Goal: Entertainment & Leisure: Browse casually

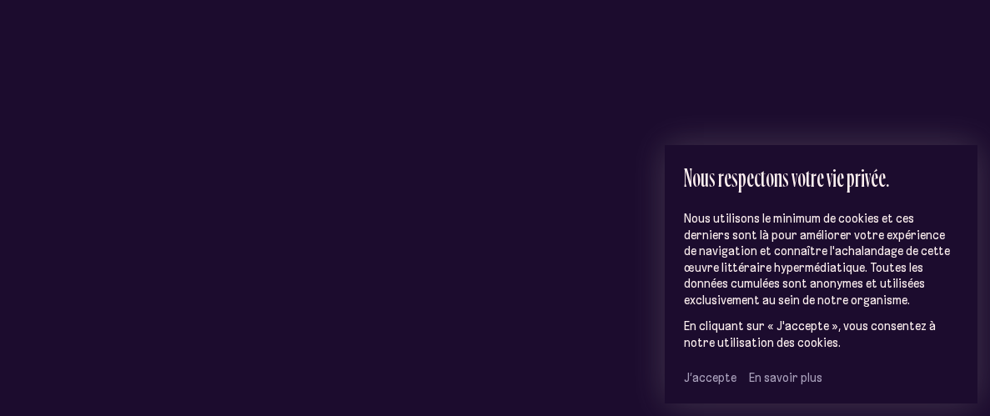
click at [710, 376] on span "J’accepte" at bounding box center [710, 377] width 53 height 15
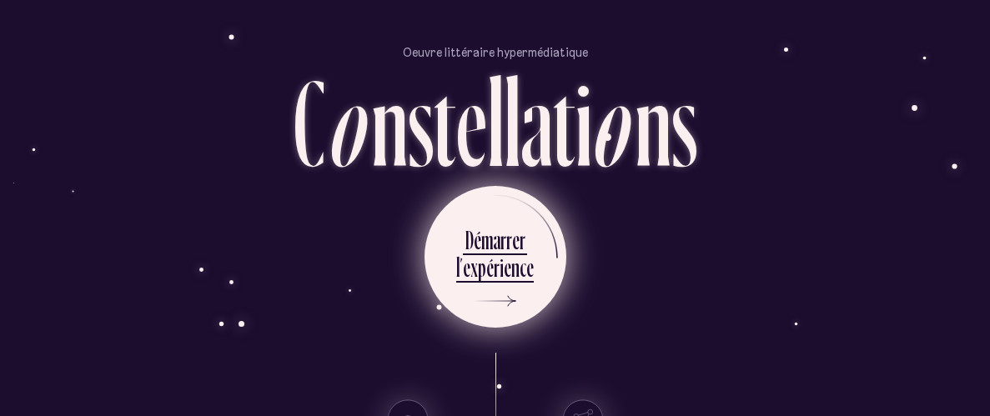
click at [492, 244] on div "m" at bounding box center [487, 240] width 12 height 33
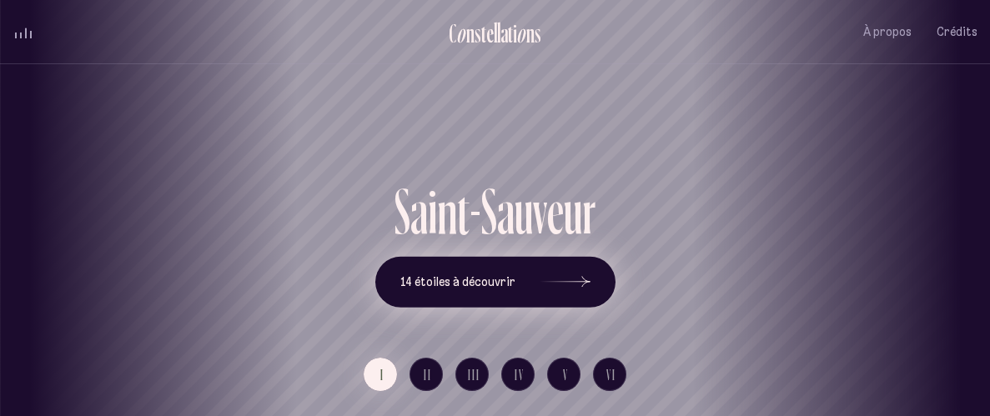
click at [477, 279] on span "14 étoiles à découvrir" at bounding box center [457, 282] width 115 height 14
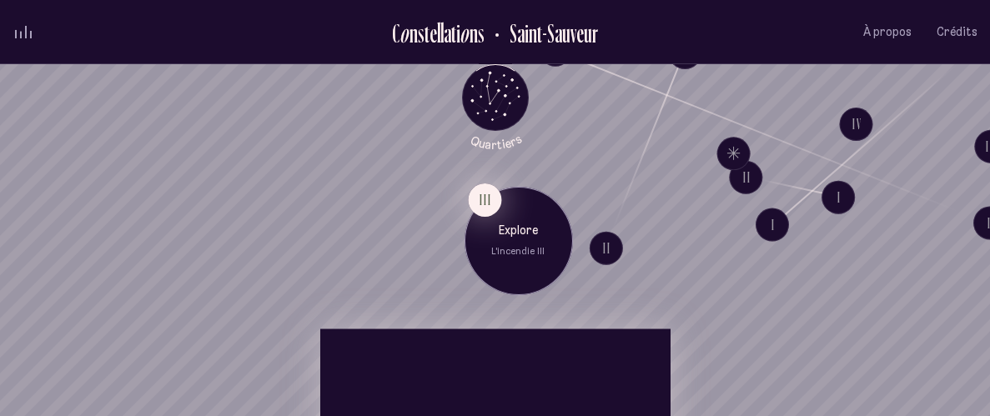
click at [476, 199] on button "III" at bounding box center [484, 199] width 33 height 33
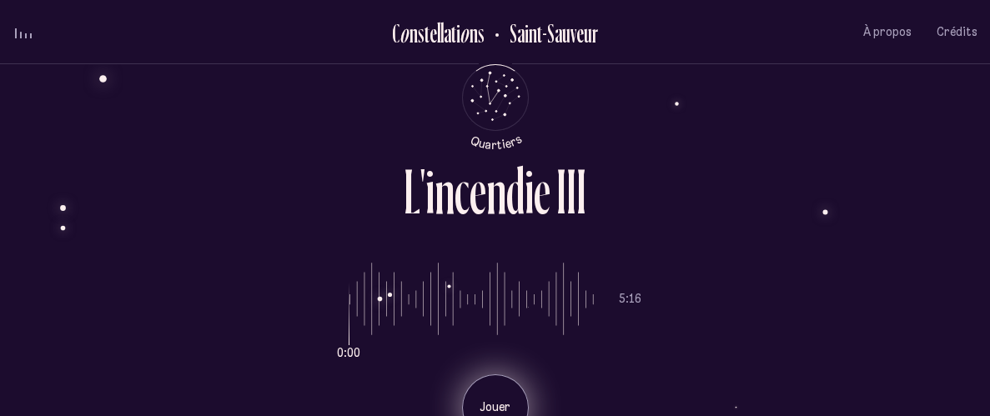
click at [495, 385] on div "Jouer" at bounding box center [495, 408] width 67 height 67
click at [506, 404] on p "Pause" at bounding box center [496, 408] width 42 height 17
click at [506, 404] on p "Jouer" at bounding box center [496, 408] width 42 height 17
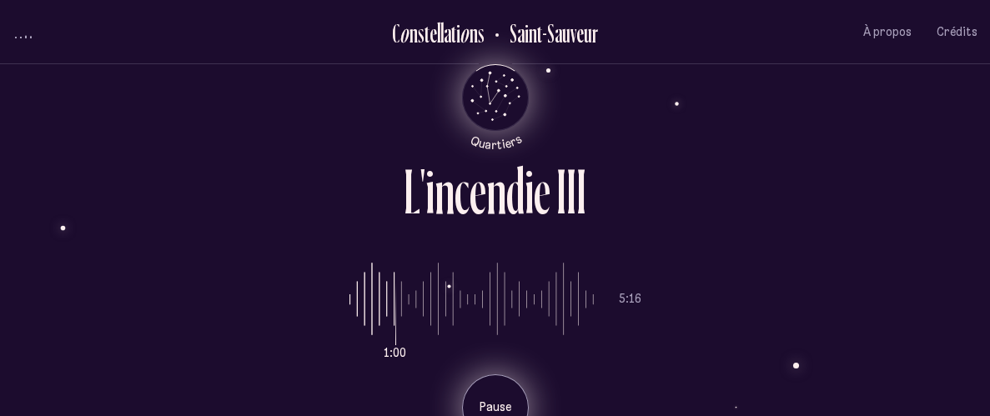
click at [481, 101] on icon "Quartiers" at bounding box center [495, 124] width 98 height 51
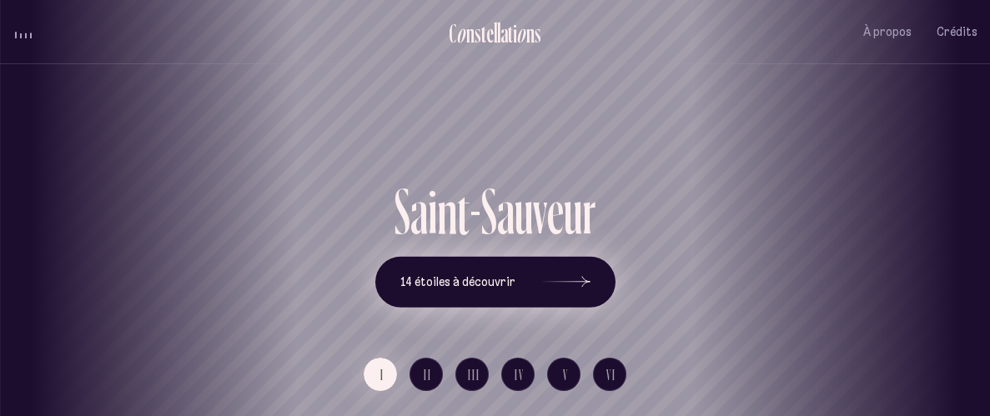
click at [497, 299] on button "14 étoiles à découvrir" at bounding box center [495, 282] width 240 height 52
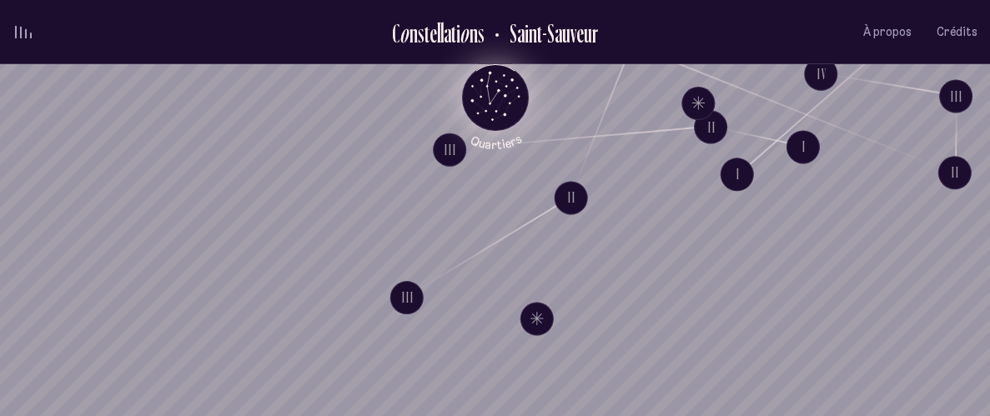
click at [492, 138] on tspan "Quartiers" at bounding box center [497, 141] width 56 height 21
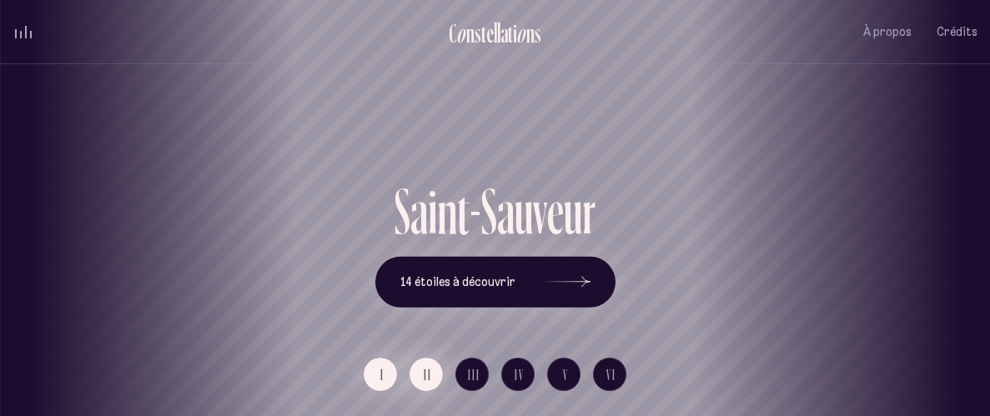
click at [427, 380] on span "II" at bounding box center [428, 375] width 8 height 14
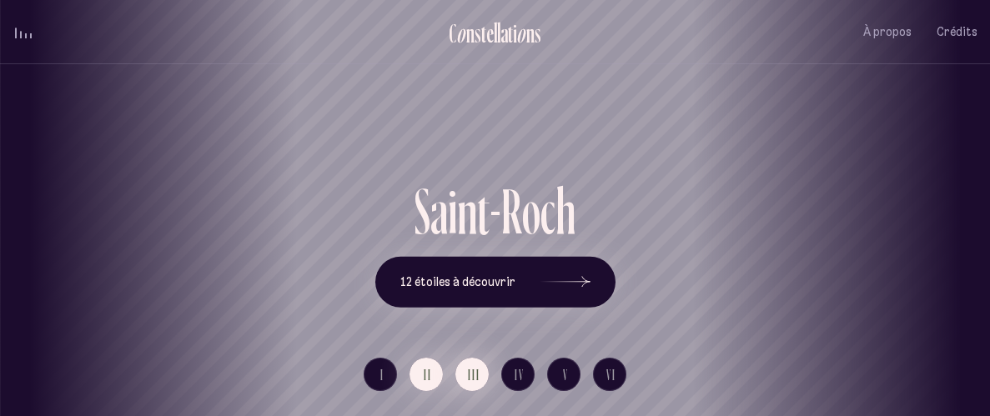
click at [475, 368] on span "III" at bounding box center [474, 375] width 13 height 14
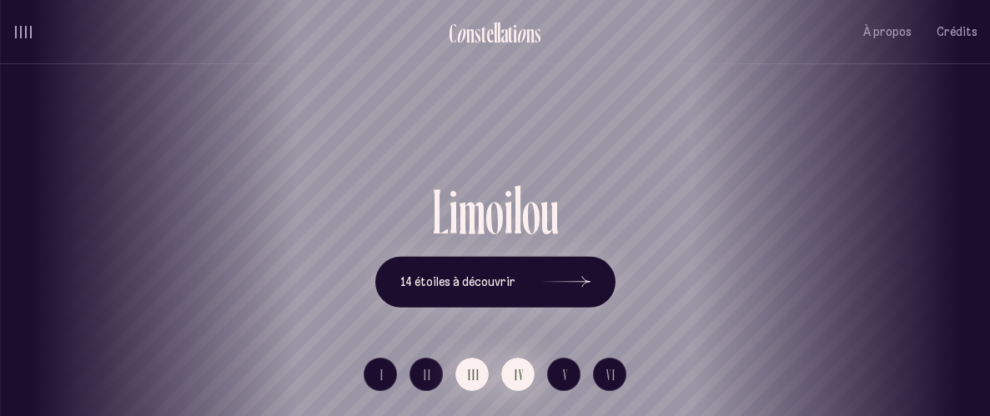
click at [516, 378] on span "IV" at bounding box center [520, 375] width 10 height 14
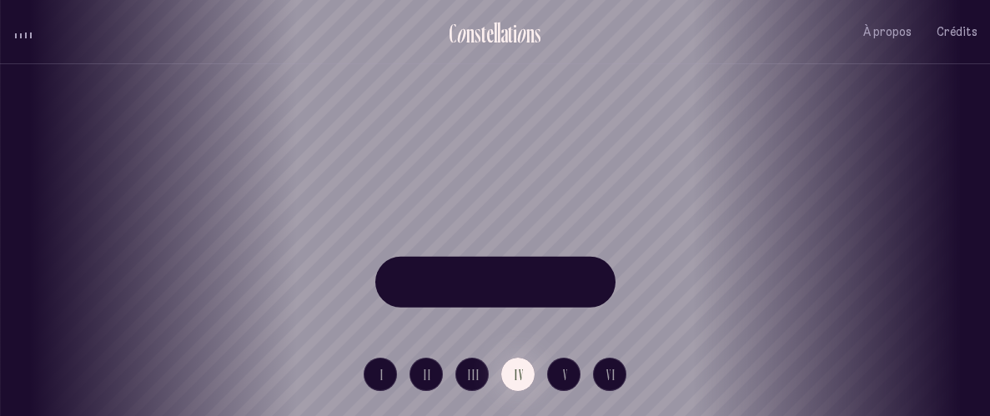
click at [553, 387] on div "[GEOGRAPHIC_DATA] [GEOGRAPHIC_DATA] [GEOGRAPHIC_DATA][PERSON_NAME][GEOGRAPHIC_D…" at bounding box center [495, 208] width 990 height 416
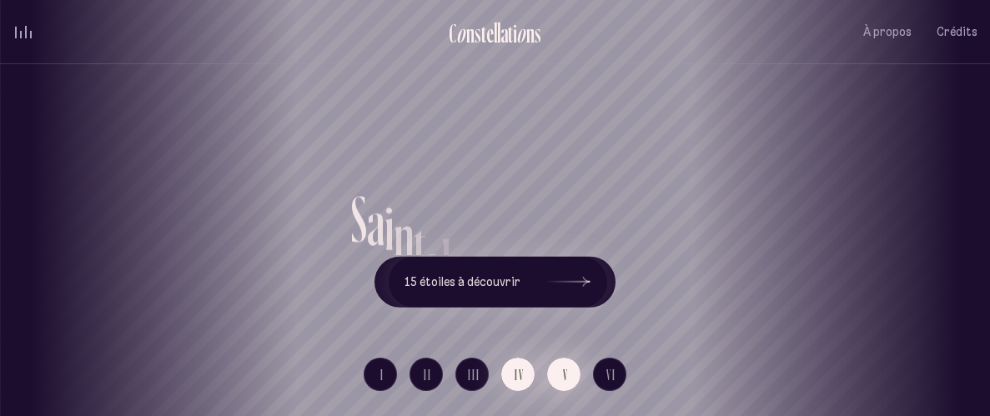
click at [565, 379] on span "V" at bounding box center [566, 375] width 6 height 14
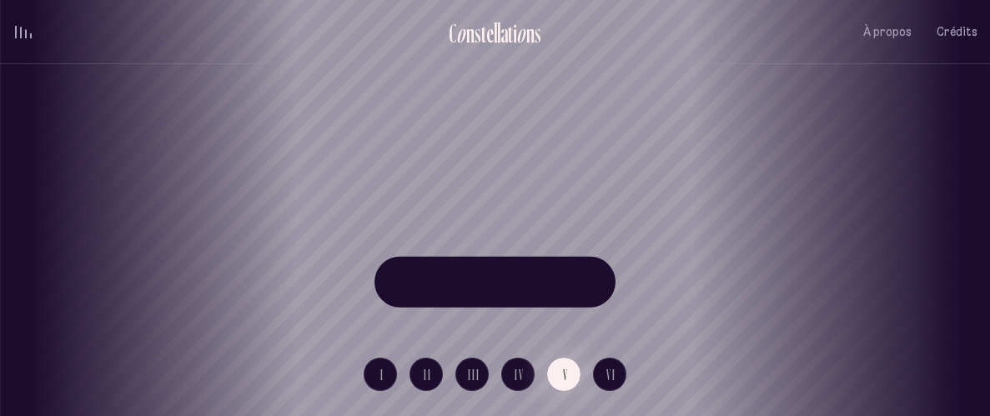
click at [601, 385] on div "[GEOGRAPHIC_DATA] [GEOGRAPHIC_DATA] [GEOGRAPHIC_DATA][PERSON_NAME][GEOGRAPHIC_D…" at bounding box center [495, 208] width 990 height 416
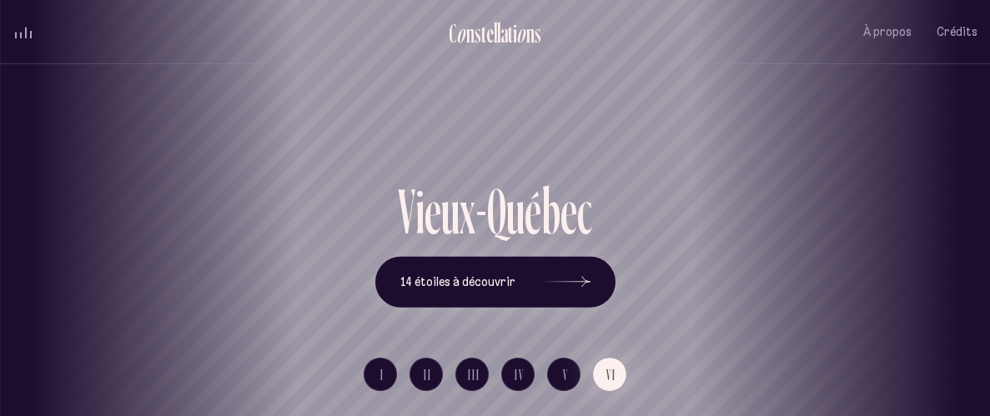
click at [387, 386] on div "[GEOGRAPHIC_DATA] [GEOGRAPHIC_DATA] [GEOGRAPHIC_DATA][PERSON_NAME][GEOGRAPHIC_D…" at bounding box center [495, 208] width 990 height 416
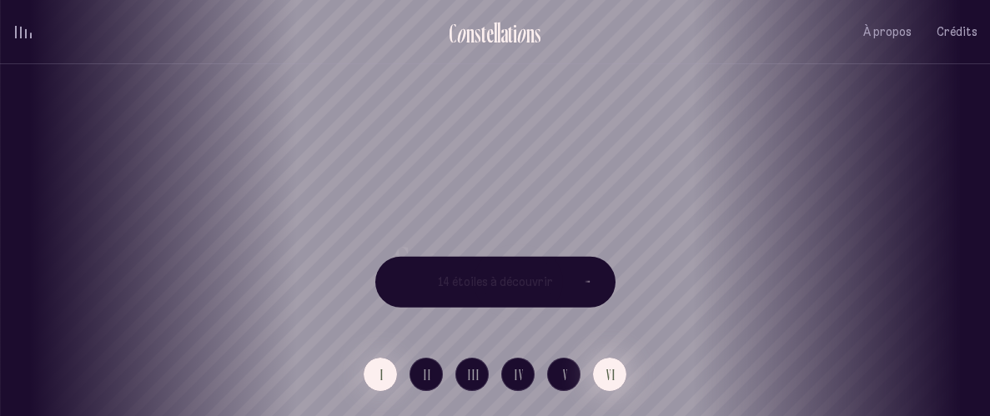
click at [615, 380] on span "VI" at bounding box center [612, 375] width 10 height 14
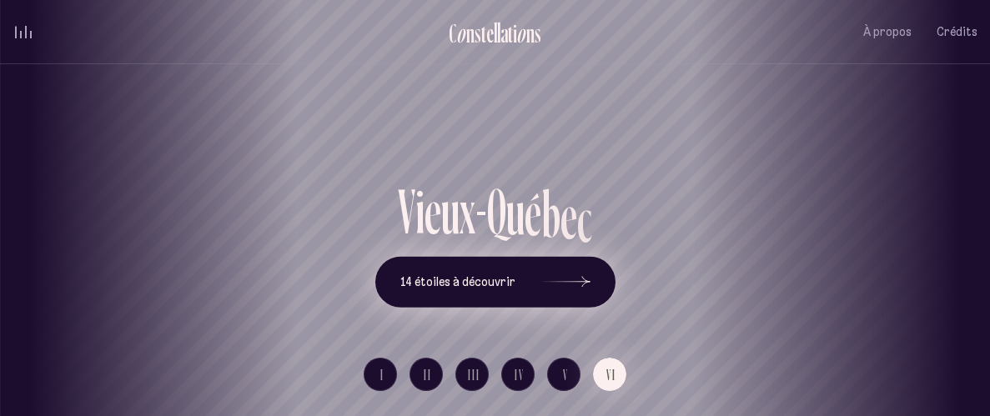
click at [476, 296] on button "14 étoiles à découvrir" at bounding box center [495, 282] width 240 height 52
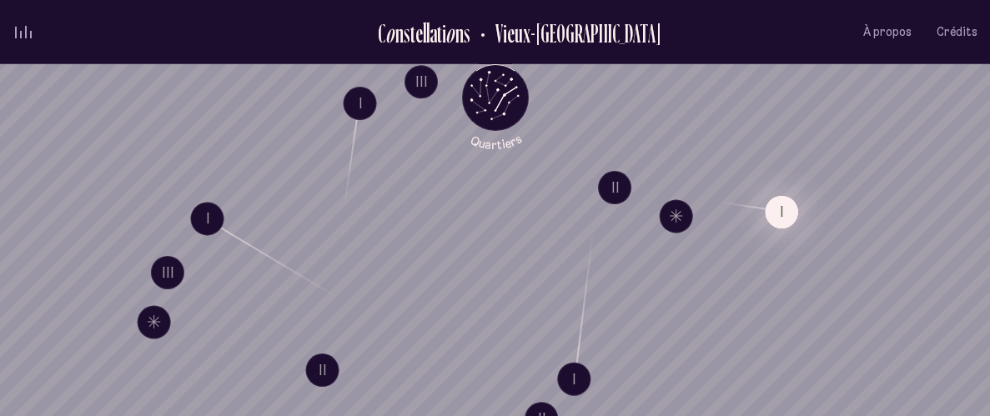
click at [783, 226] on button "I" at bounding box center [781, 211] width 33 height 33
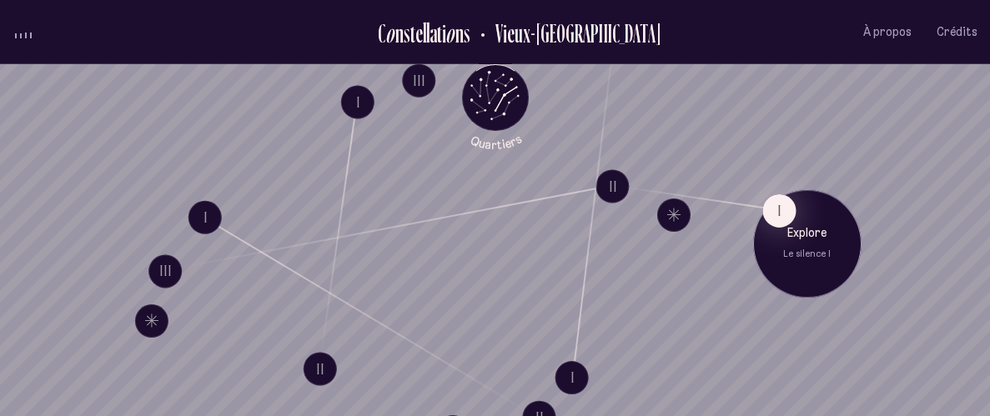
click at [795, 274] on div "Explore Le silence I" at bounding box center [807, 243] width 108 height 108
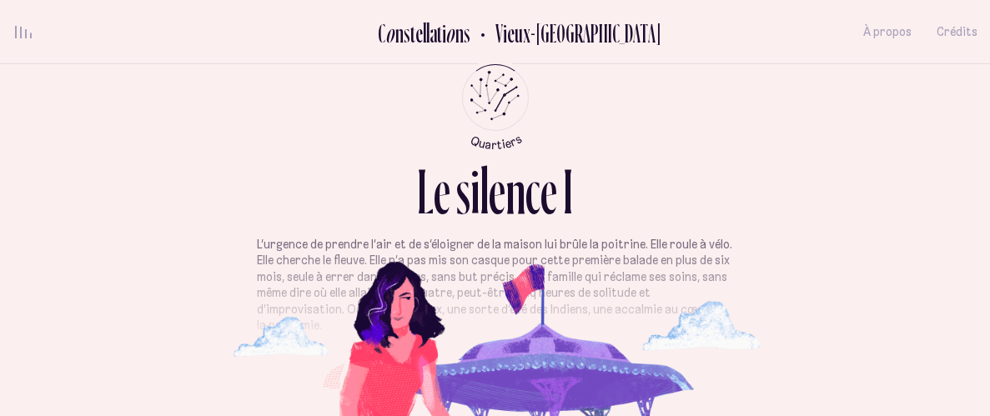
click at [20, 37] on span "volume audio" at bounding box center [21, 33] width 2 height 12
click at [25, 36] on span "volume audio" at bounding box center [26, 37] width 2 height 3
click at [30, 35] on span "volume audio" at bounding box center [31, 35] width 2 height 5
click at [404, 36] on div "n" at bounding box center [399, 33] width 8 height 28
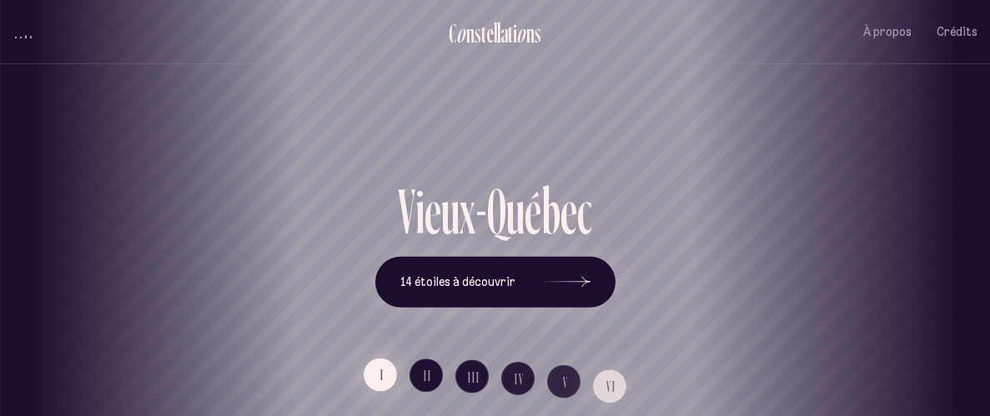
click at [381, 374] on span "I" at bounding box center [382, 375] width 4 height 14
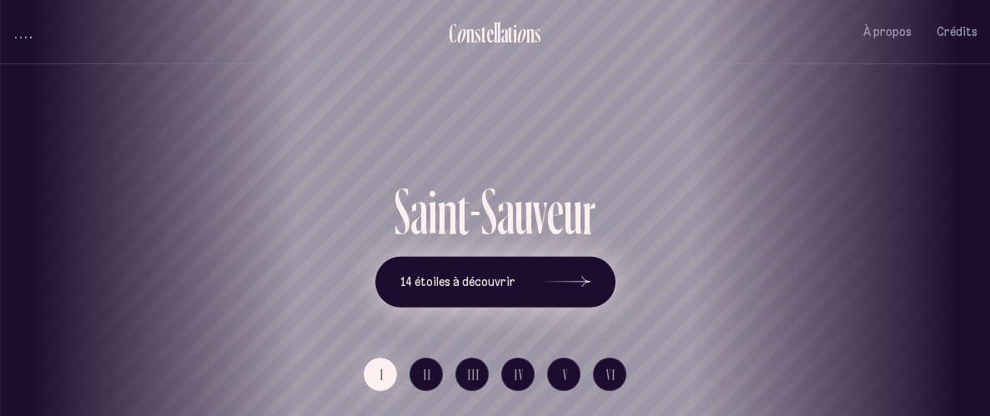
click at [471, 259] on button "14 étoiles à découvrir" at bounding box center [495, 282] width 240 height 52
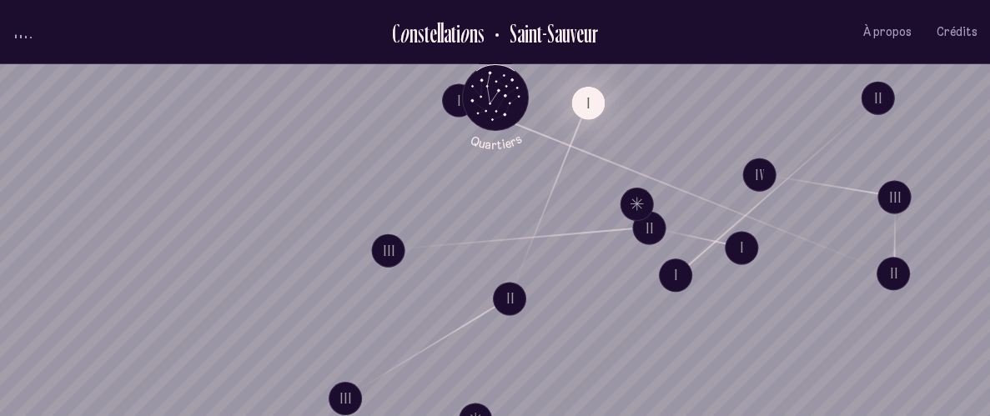
click at [586, 108] on button "I" at bounding box center [587, 102] width 33 height 33
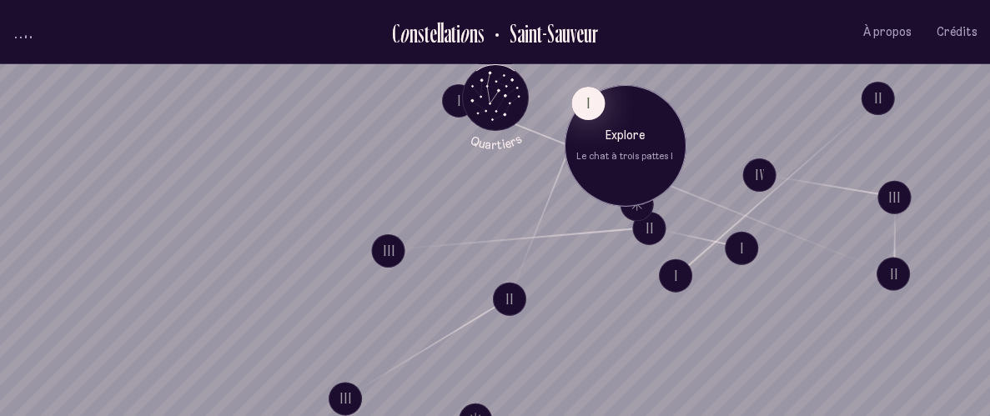
click at [604, 159] on p "Le chat à trois pattes I" at bounding box center [624, 156] width 97 height 13
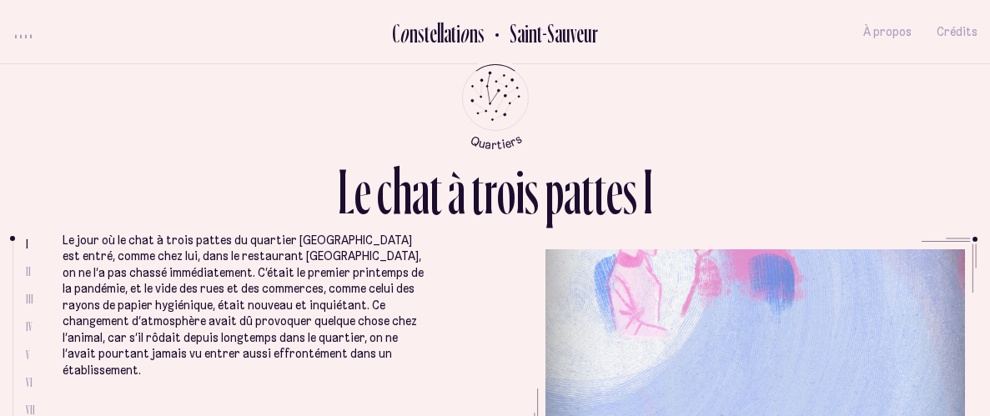
click at [28, 276] on span "II" at bounding box center [28, 271] width 5 height 14
click at [36, 267] on li "I II III IV V VI VII VIII" at bounding box center [38, 341] width 50 height 209
click at [15, 36] on span "volume audio" at bounding box center [16, 35] width 2 height 3
click at [20, 35] on span "volume audio" at bounding box center [21, 34] width 2 height 7
click at [21, 28] on button "volume audio" at bounding box center [24, 32] width 22 height 18
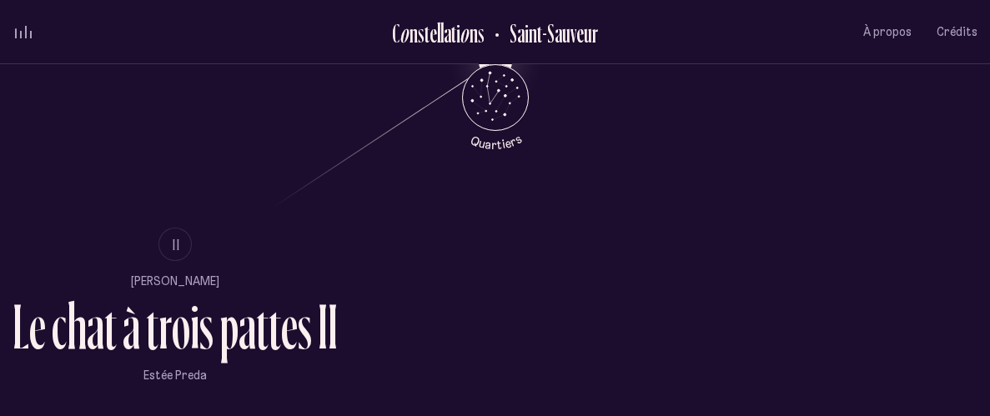
scroll to position [824, 0]
click at [168, 269] on ul "II [PERSON_NAME] L e c h a t à t r o i s p a t t e s I I [PERSON_NAME]" at bounding box center [175, 307] width 325 height 157
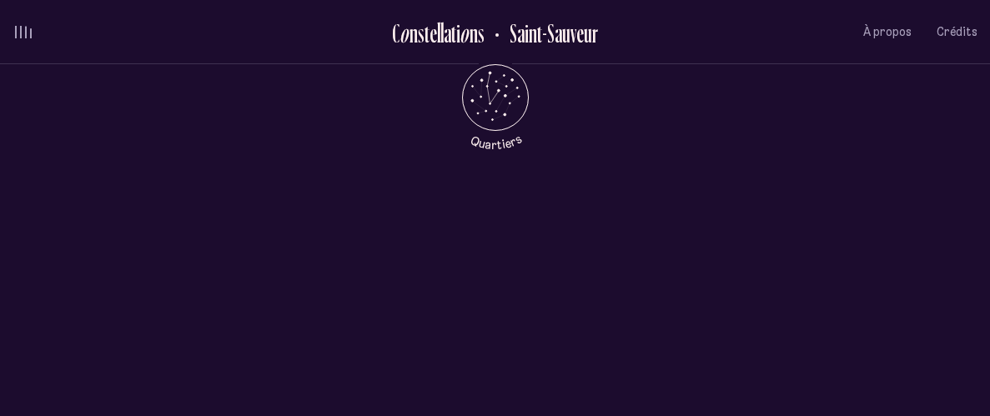
scroll to position [0, 0]
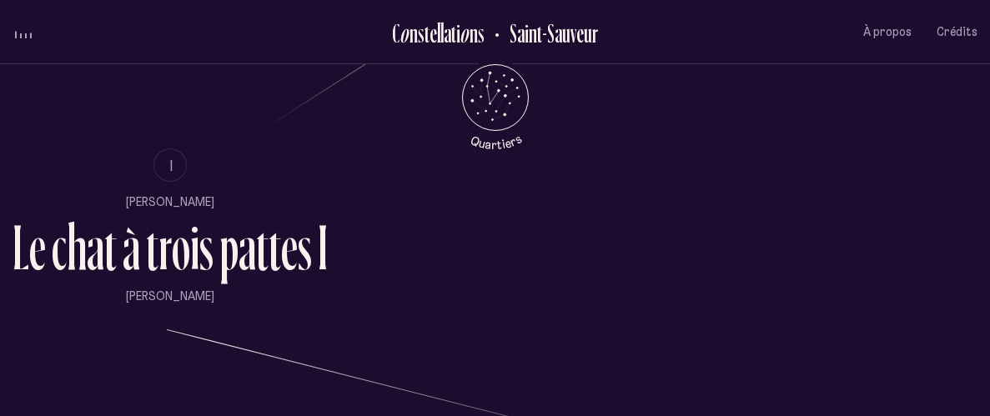
scroll to position [885, 0]
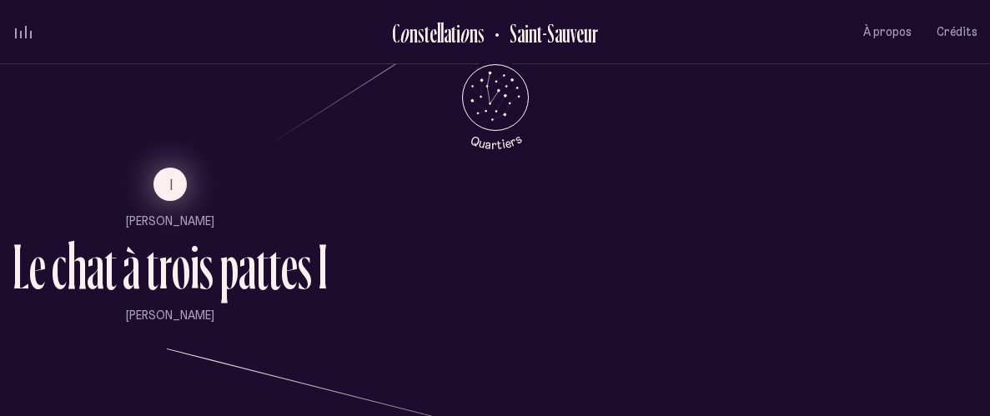
click at [162, 191] on button "I" at bounding box center [170, 184] width 33 height 33
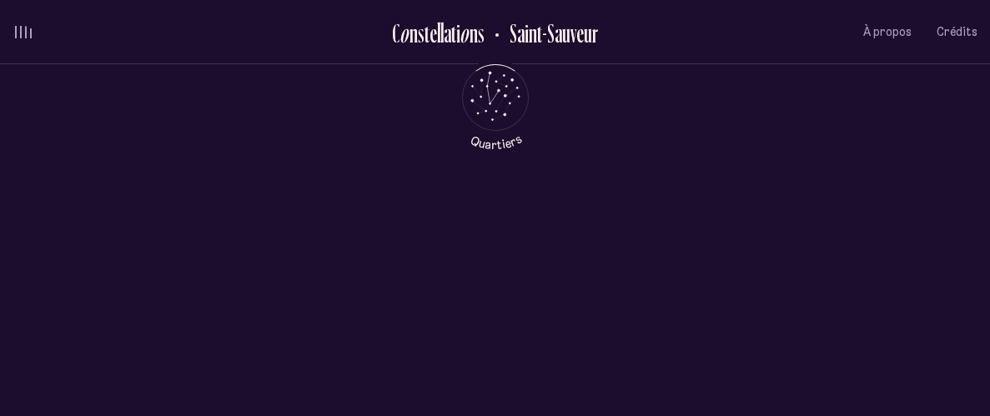
scroll to position [0, 0]
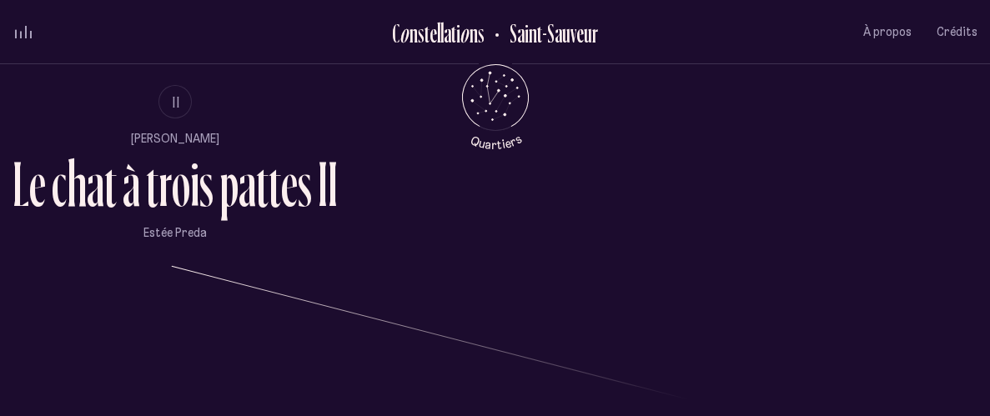
scroll to position [933, 0]
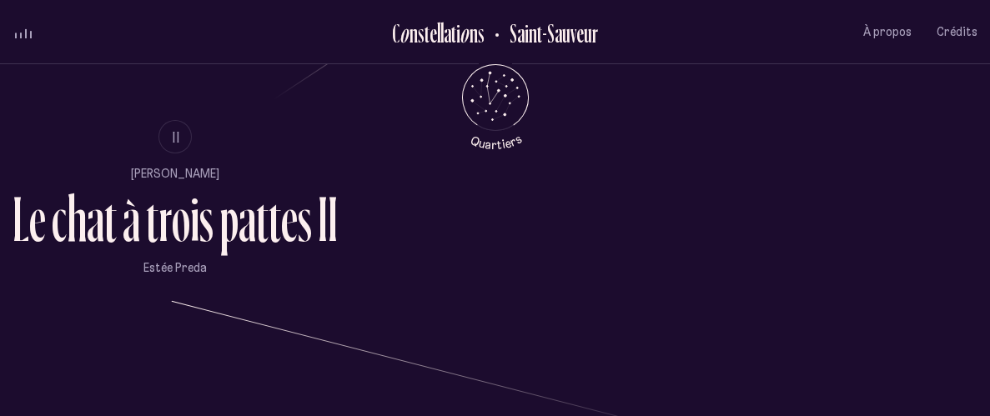
click at [158, 149] on li "II" at bounding box center [175, 136] width 325 height 33
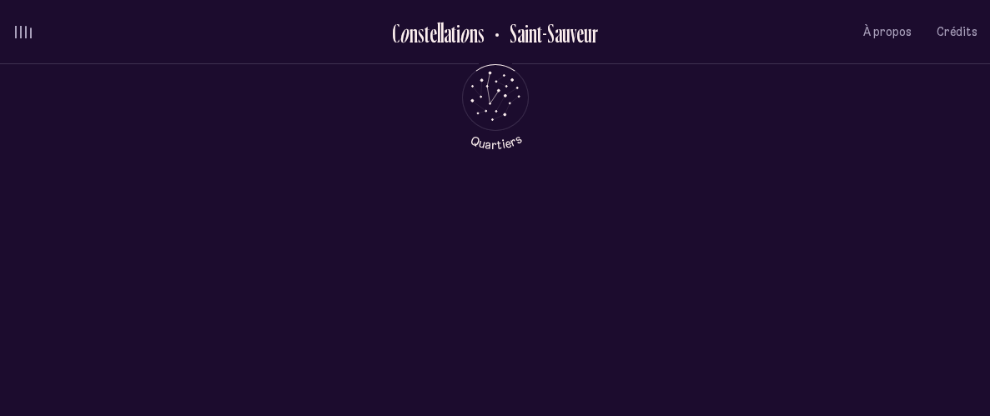
scroll to position [0, 0]
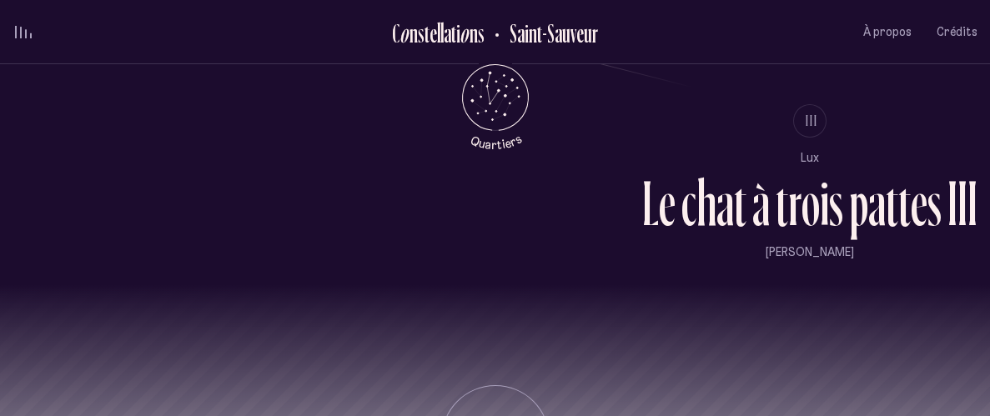
scroll to position [1267, 0]
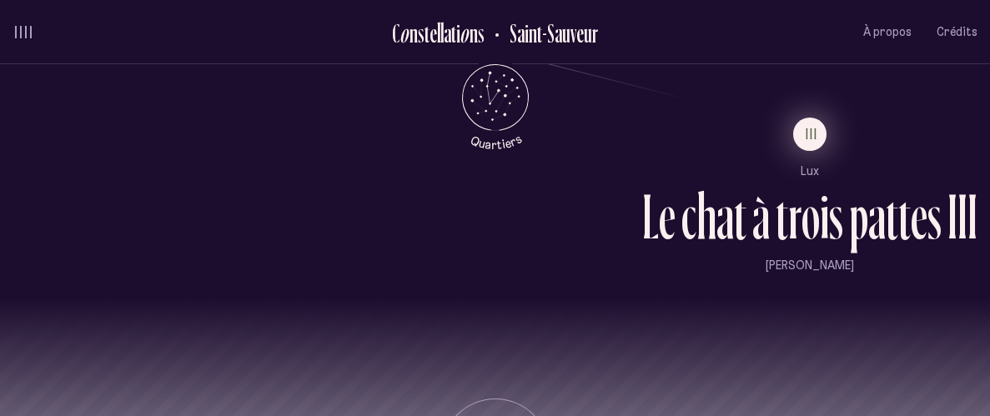
click at [818, 134] on span "III" at bounding box center [812, 134] width 13 height 14
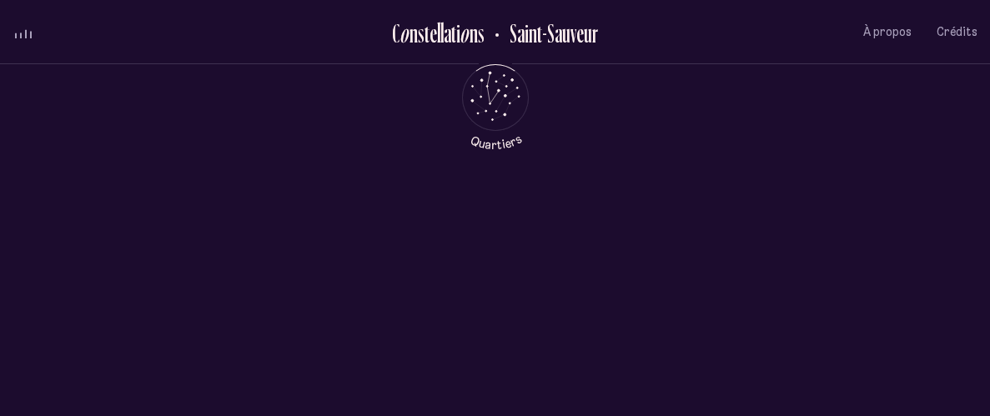
scroll to position [0, 0]
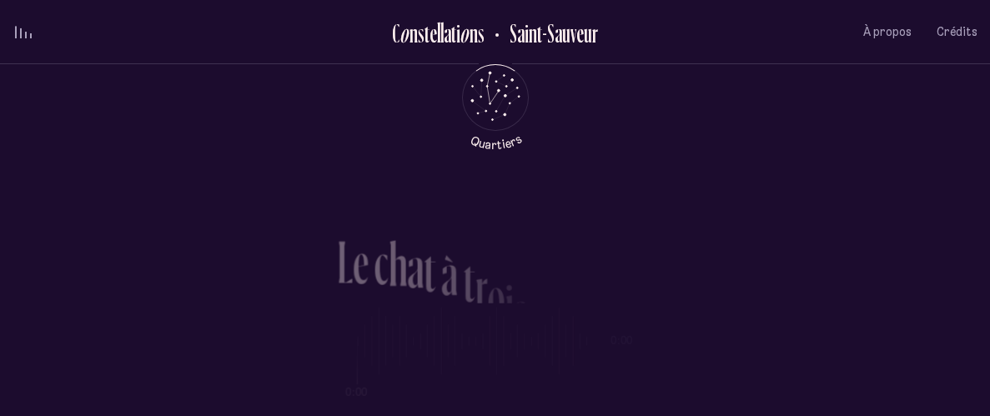
click at [15, 33] on span "volume audio" at bounding box center [16, 32] width 2 height 13
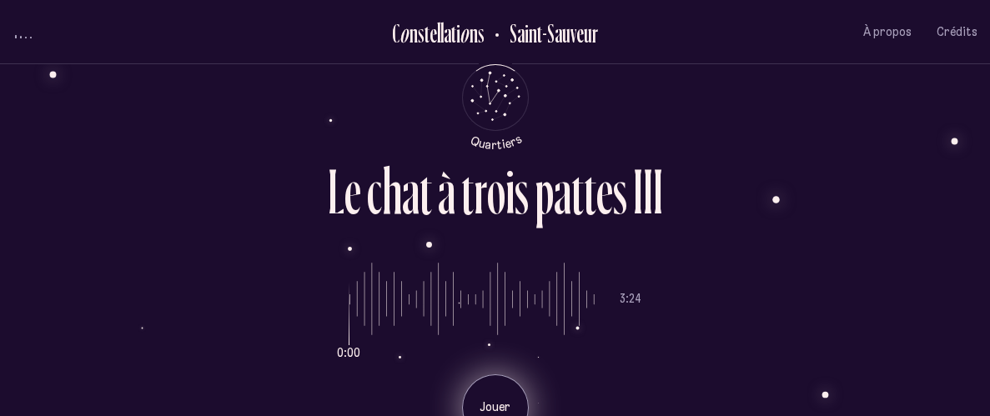
click at [493, 400] on p "Jouer" at bounding box center [496, 408] width 42 height 17
click at [15, 35] on span "volume audio" at bounding box center [16, 36] width 2 height 4
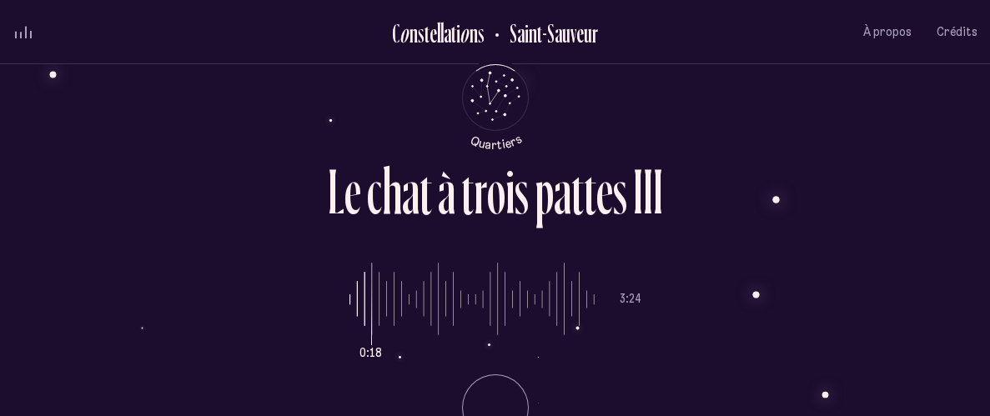
click at [20, 33] on span "volume audio" at bounding box center [21, 35] width 2 height 7
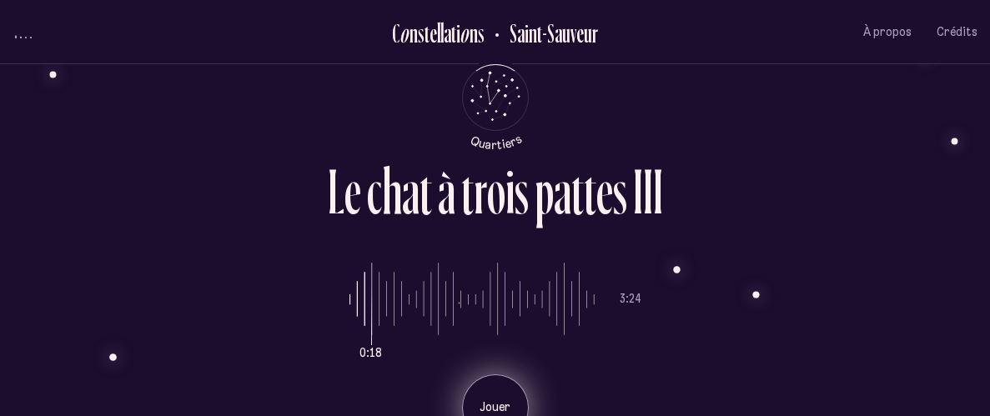
click at [481, 393] on div "Jouer" at bounding box center [495, 408] width 67 height 67
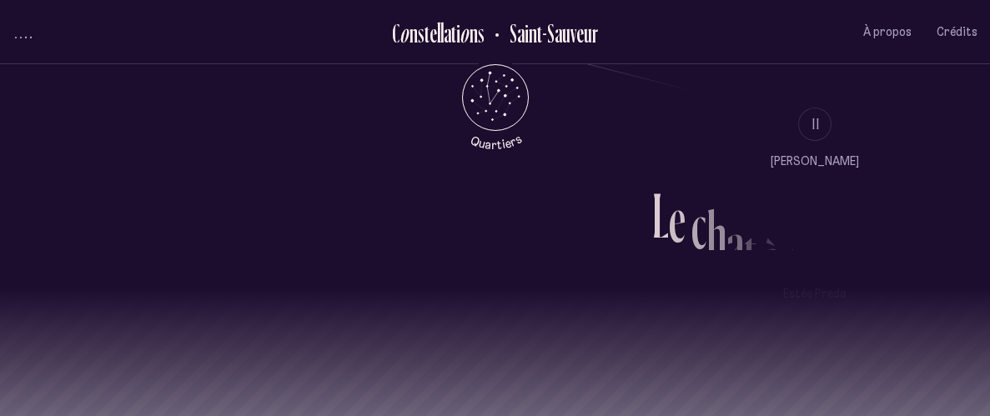
scroll to position [1283, 0]
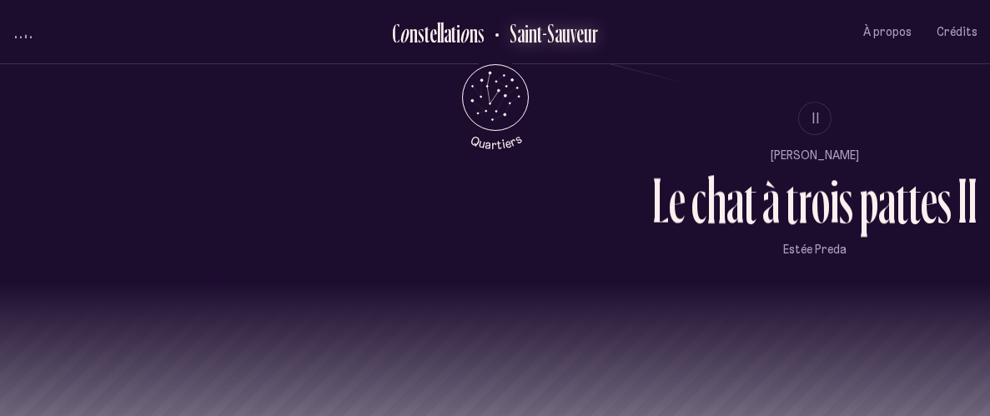
click at [557, 31] on h2 "Saint-Sauveur" at bounding box center [547, 33] width 101 height 28
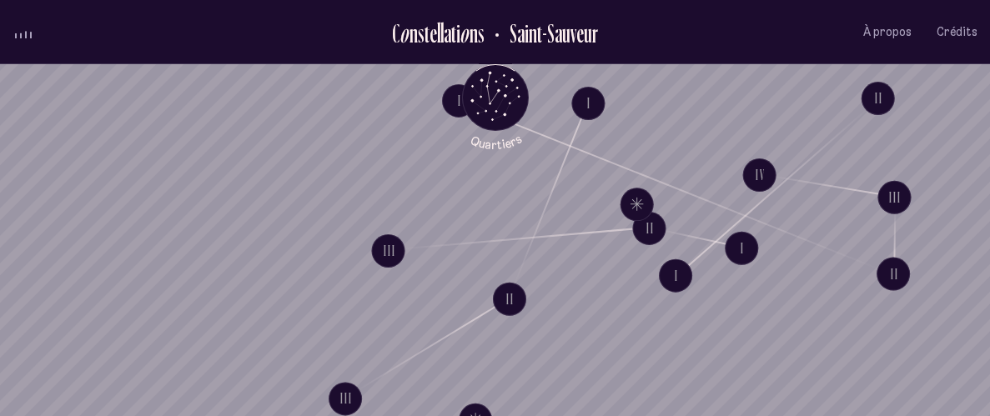
click at [15, 35] on span "volume audio" at bounding box center [16, 35] width 2 height 5
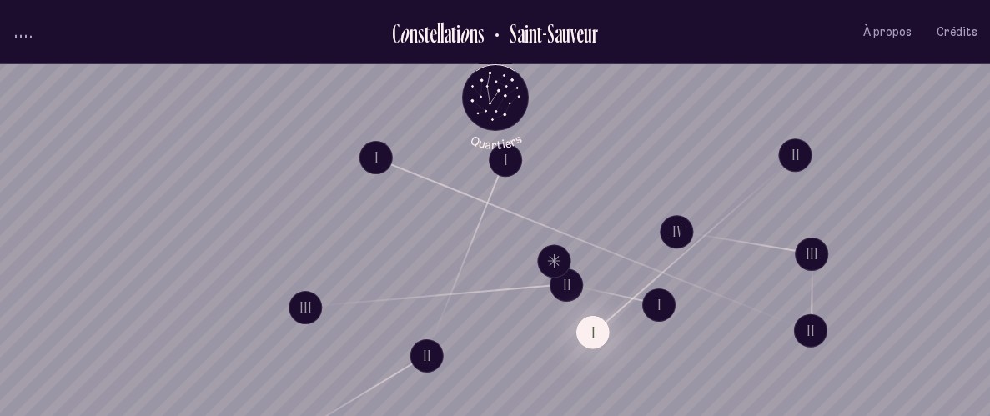
click at [598, 335] on button "I" at bounding box center [592, 331] width 33 height 33
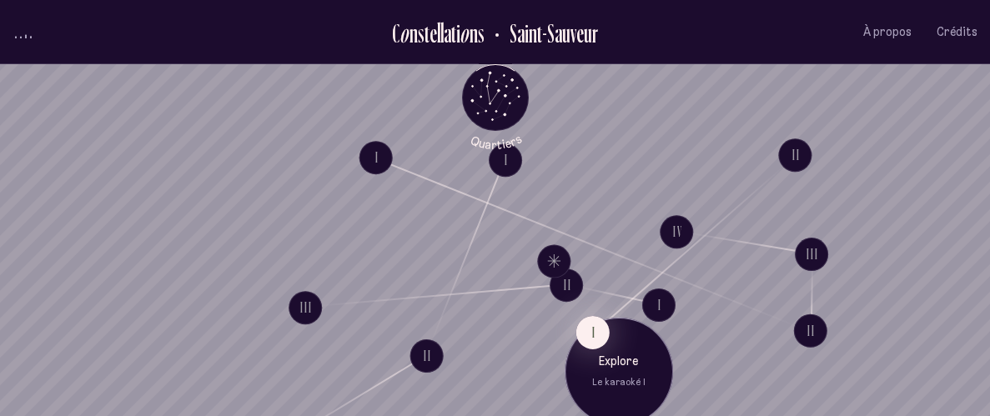
click at [601, 374] on div "Explore Le karaoké I" at bounding box center [618, 372] width 83 height 36
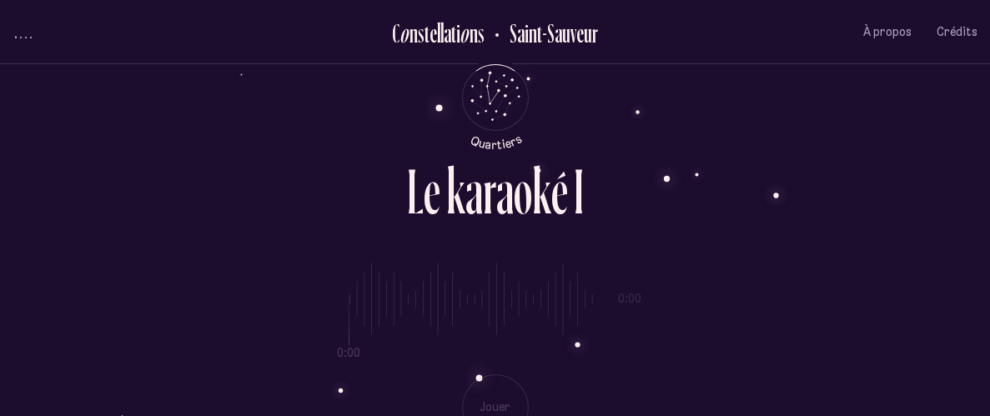
click at [494, 400] on div "0:00 0:00 Jouer" at bounding box center [495, 339] width 965 height 204
click at [489, 404] on div "0:00 0:00 Jouer" at bounding box center [495, 339] width 965 height 204
click at [446, 194] on div "L e k a r a o k é I" at bounding box center [495, 197] width 177 height 77
click at [15, 37] on span "volume audio" at bounding box center [16, 38] width 2 height 2
click at [15, 33] on span "volume audio" at bounding box center [16, 32] width 2 height 13
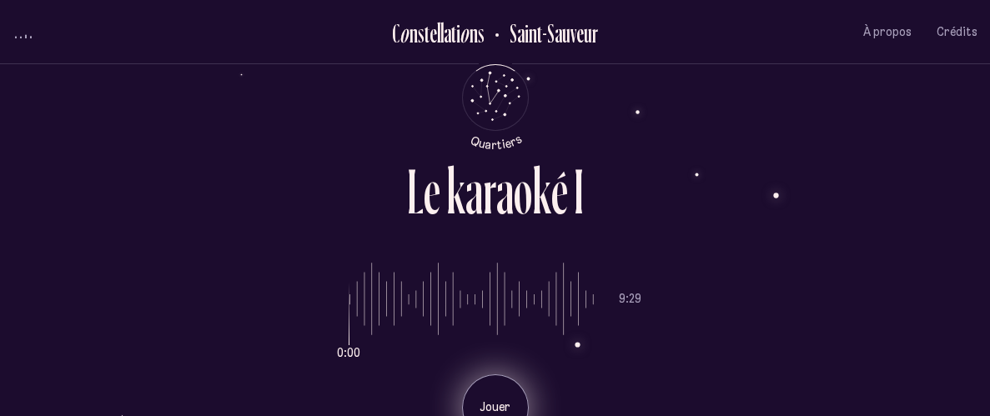
click at [497, 396] on div "Jouer" at bounding box center [495, 408] width 67 height 67
type input "**"
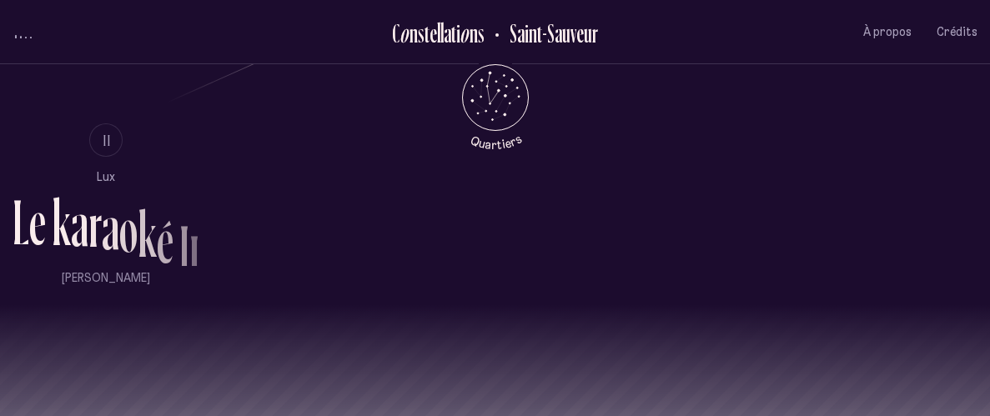
scroll to position [919, 0]
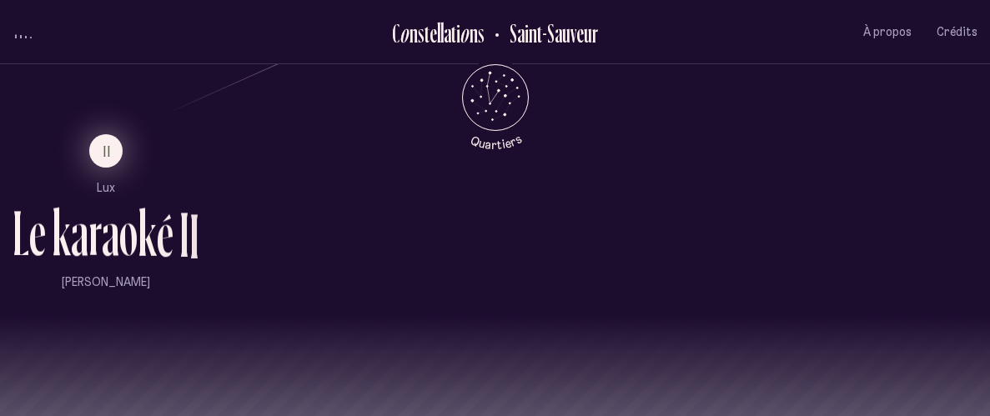
click at [99, 154] on button "II" at bounding box center [105, 150] width 33 height 33
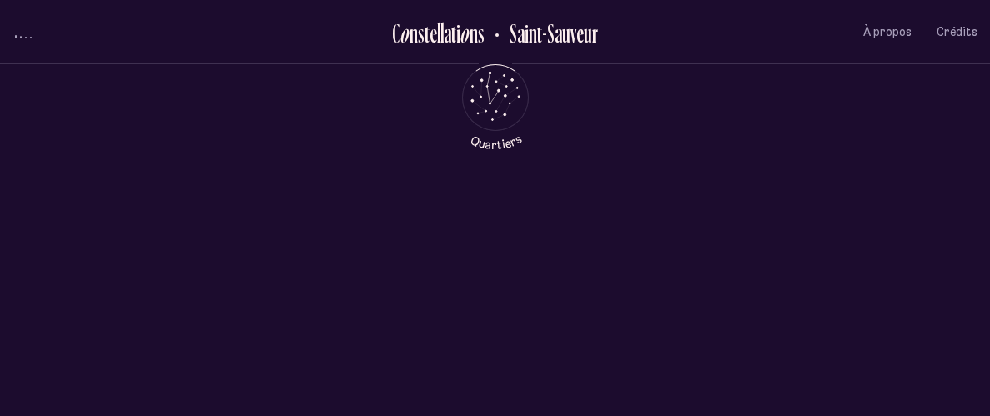
scroll to position [0, 0]
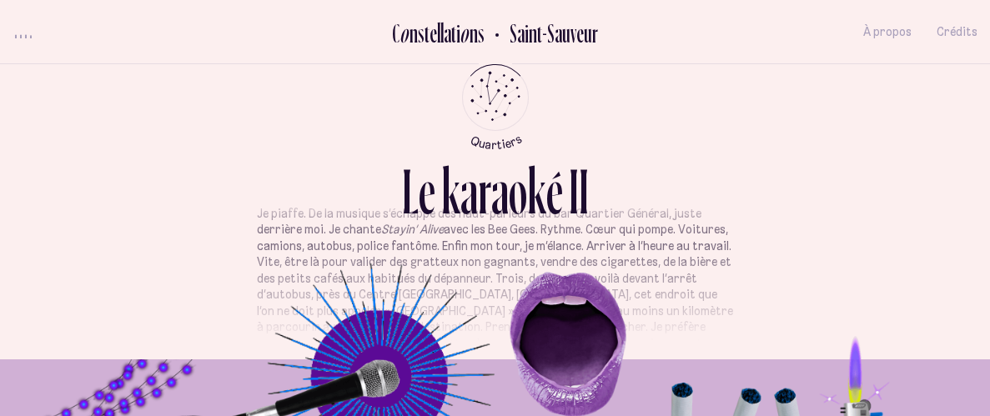
scroll to position [164, 0]
click at [13, 23] on button "volume audio" at bounding box center [24, 32] width 22 height 18
click at [543, 44] on h2 "Saint-Sauveur" at bounding box center [547, 33] width 101 height 28
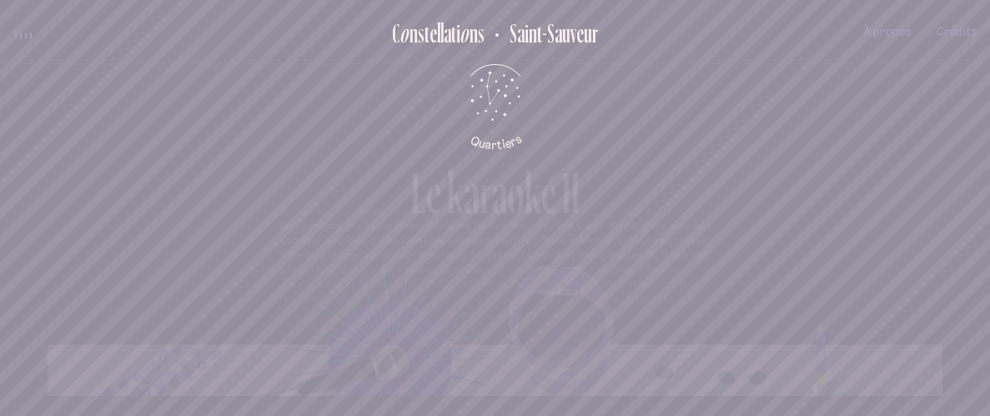
click at [20, 34] on span "volume audio" at bounding box center [21, 35] width 2 height 5
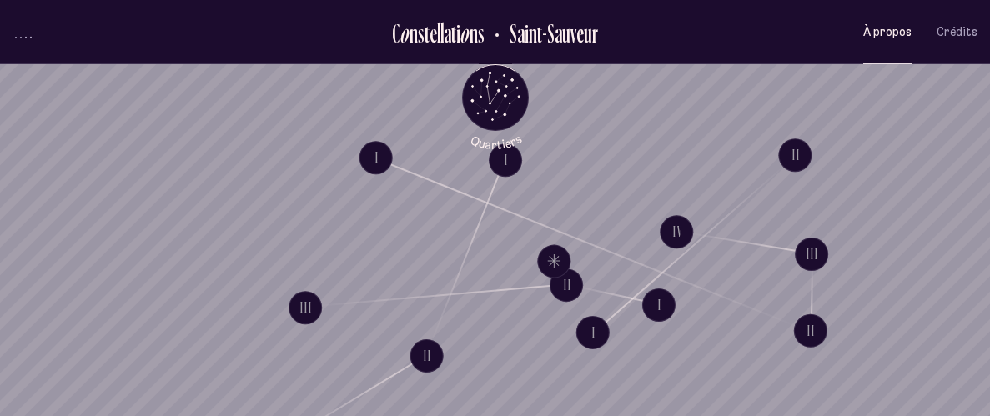
click at [873, 28] on span "À propos" at bounding box center [887, 32] width 48 height 14
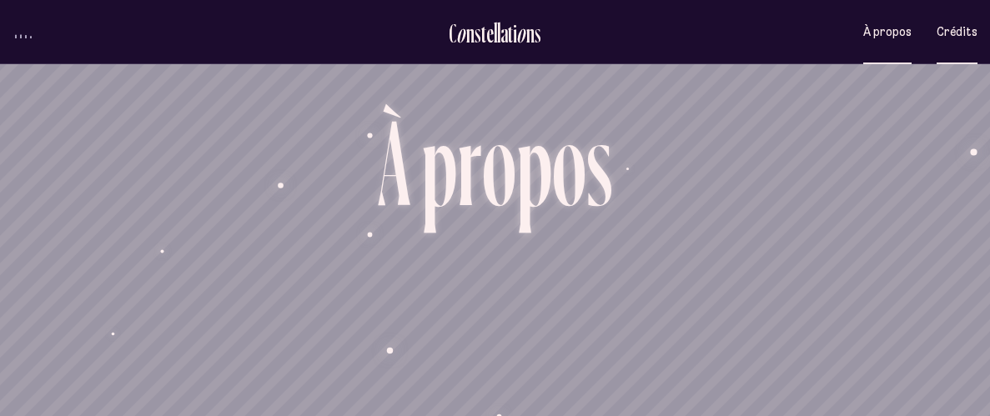
click at [944, 28] on span "Crédits" at bounding box center [957, 32] width 41 height 14
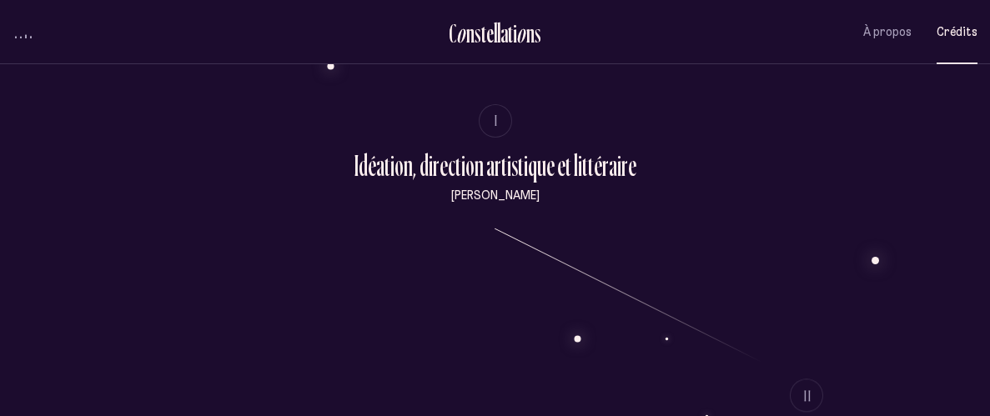
scroll to position [180, 0]
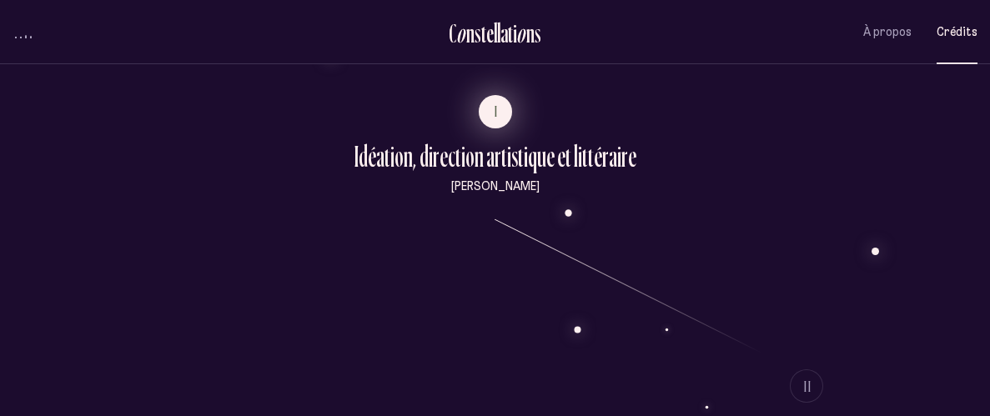
click at [496, 111] on span "I" at bounding box center [497, 111] width 4 height 14
click at [496, 105] on span "I" at bounding box center [497, 111] width 4 height 14
click at [497, 116] on span "I" at bounding box center [497, 111] width 4 height 14
click at [496, 110] on span "I" at bounding box center [497, 111] width 4 height 14
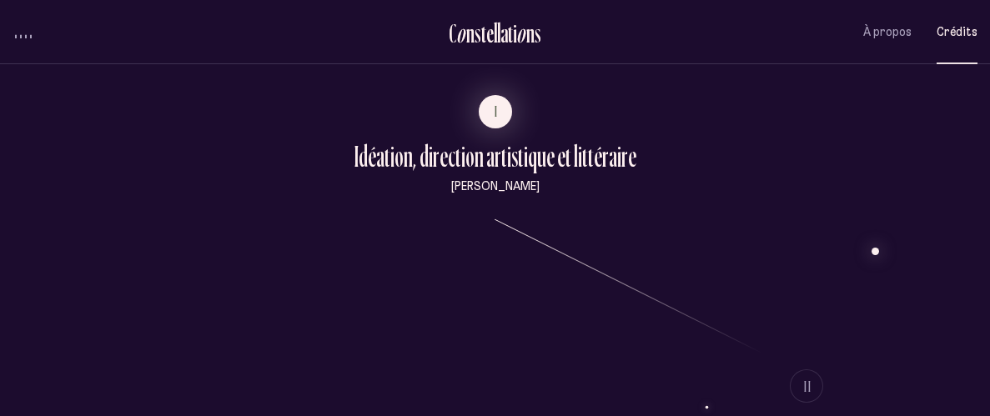
click at [496, 110] on span "I" at bounding box center [497, 111] width 4 height 14
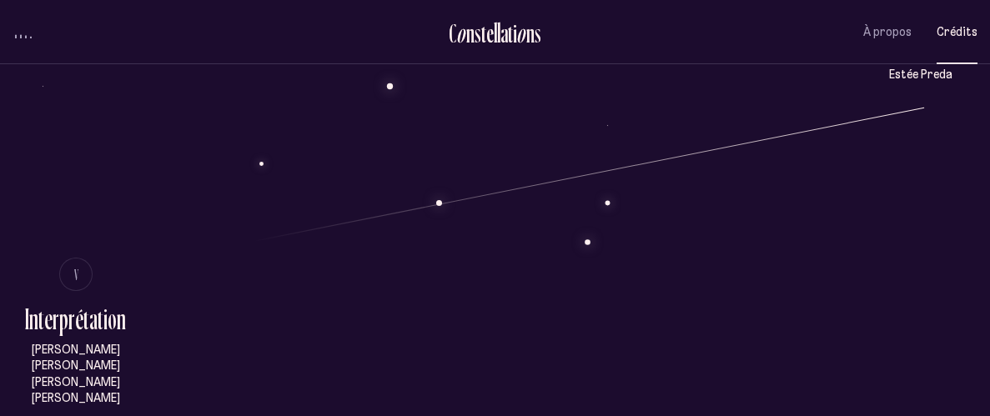
scroll to position [1241, 0]
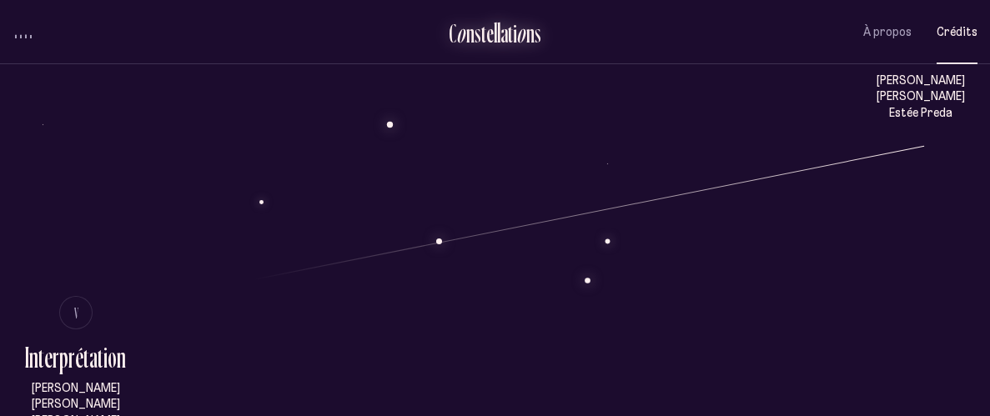
click at [492, 23] on div "e" at bounding box center [490, 33] width 8 height 28
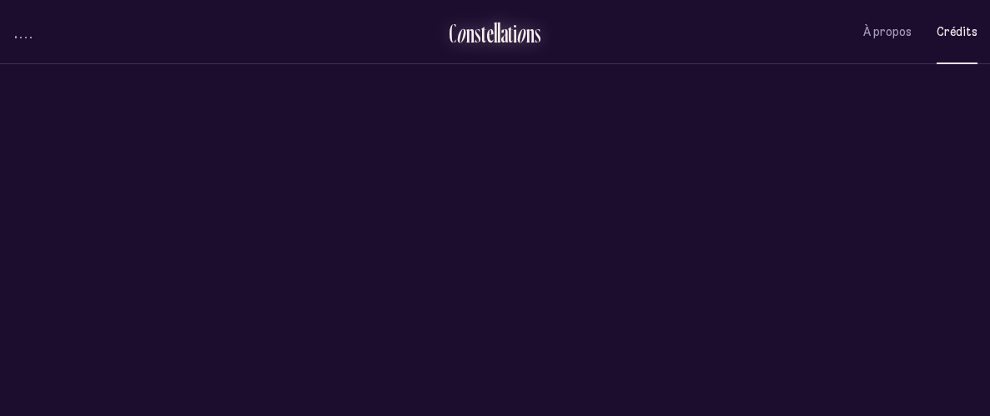
scroll to position [0, 0]
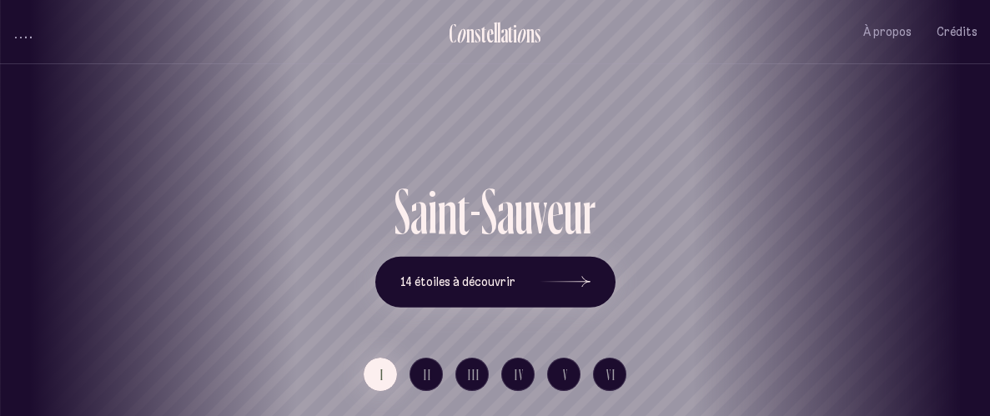
click at [428, 390] on div "[GEOGRAPHIC_DATA] [GEOGRAPHIC_DATA] [GEOGRAPHIC_DATA][PERSON_NAME][GEOGRAPHIC_D…" at bounding box center [495, 208] width 990 height 416
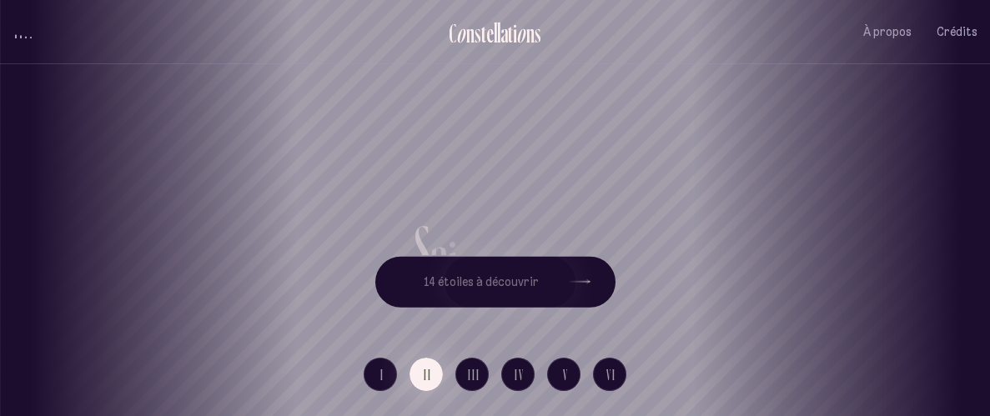
click at [451, 188] on div "[GEOGRAPHIC_DATA] [GEOGRAPHIC_DATA] [GEOGRAPHIC_DATA][PERSON_NAME][GEOGRAPHIC_D…" at bounding box center [495, 208] width 990 height 416
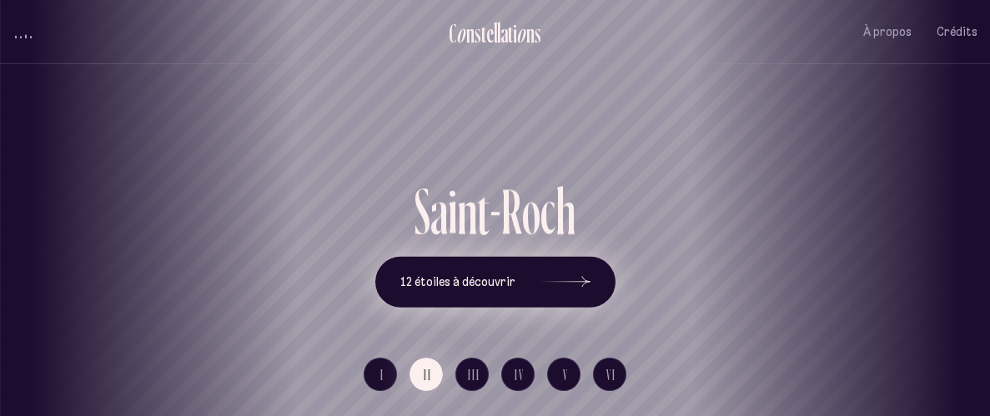
click at [426, 284] on span "12 étoiles à découvrir" at bounding box center [457, 282] width 115 height 14
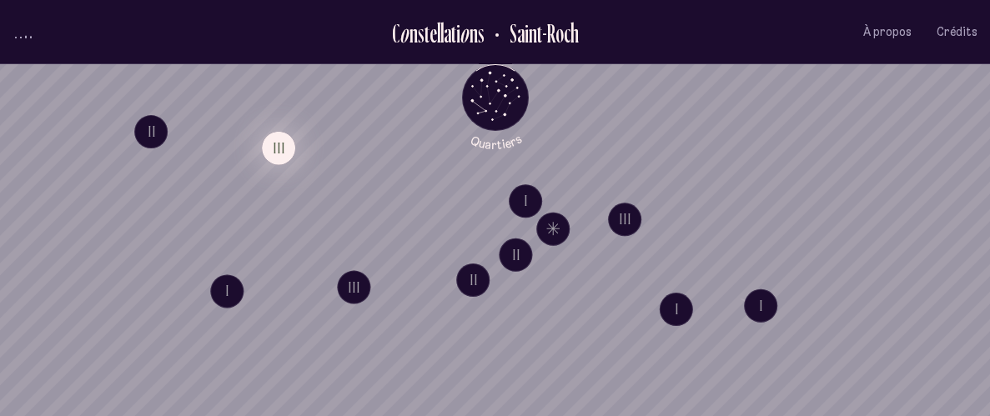
click at [277, 144] on button "III" at bounding box center [278, 147] width 33 height 33
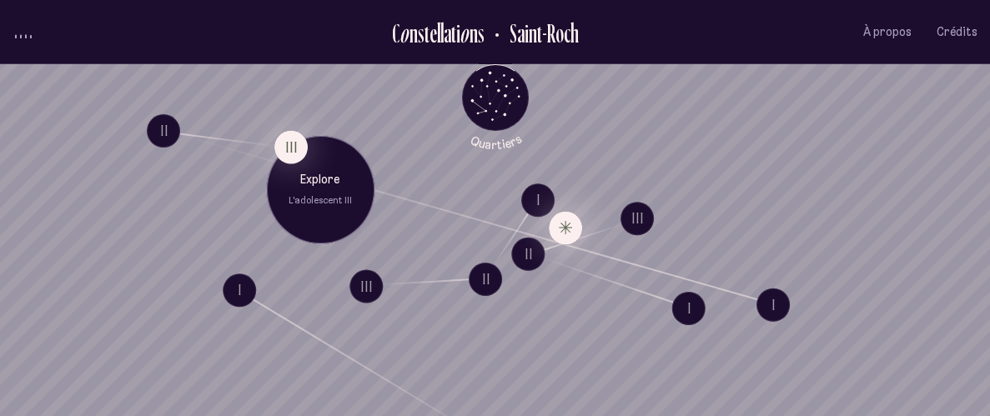
click at [565, 231] on button "Explore Étoile solitaire II" at bounding box center [565, 227] width 33 height 33
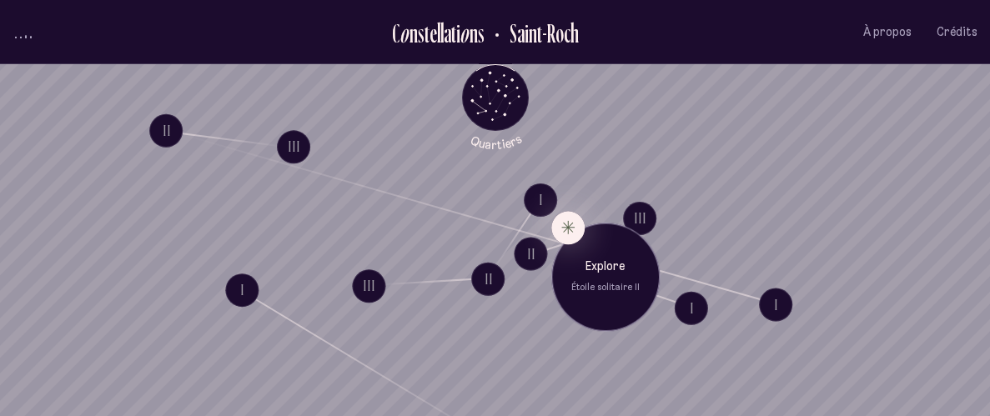
click at [598, 276] on div "Explore Étoile solitaire II" at bounding box center [605, 277] width 83 height 36
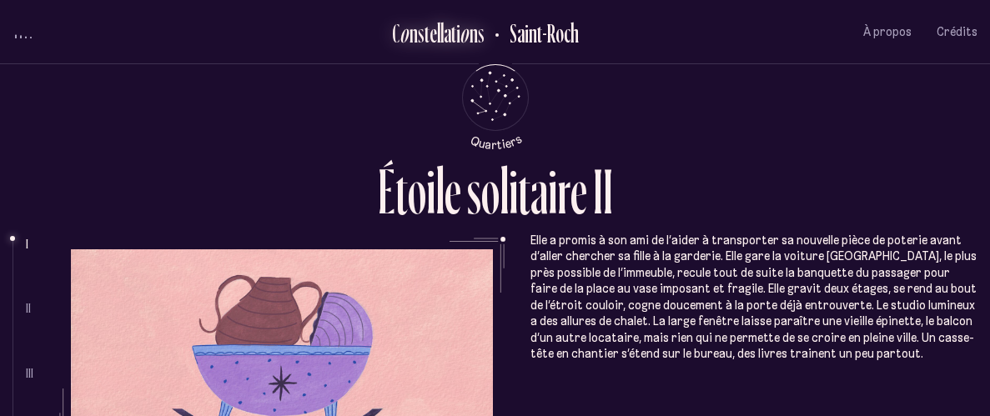
click at [425, 40] on div "s" at bounding box center [421, 33] width 7 height 28
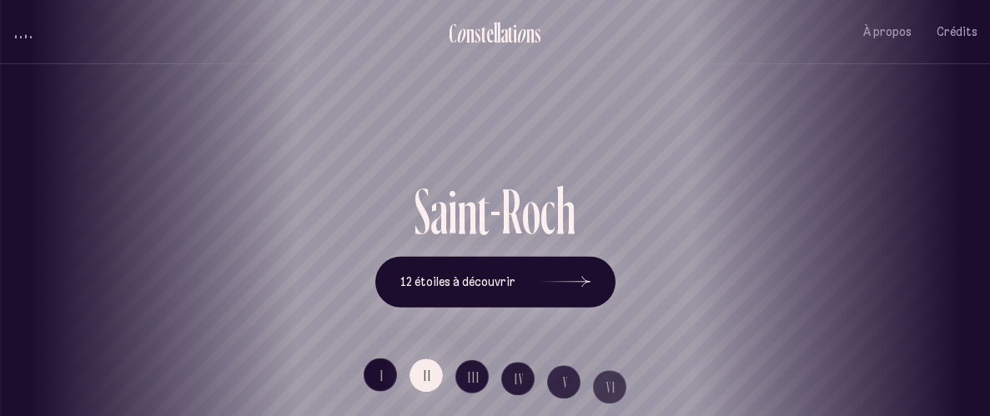
click at [379, 394] on div "[GEOGRAPHIC_DATA] [GEOGRAPHIC_DATA] [GEOGRAPHIC_DATA][PERSON_NAME][GEOGRAPHIC_D…" at bounding box center [495, 208] width 990 height 416
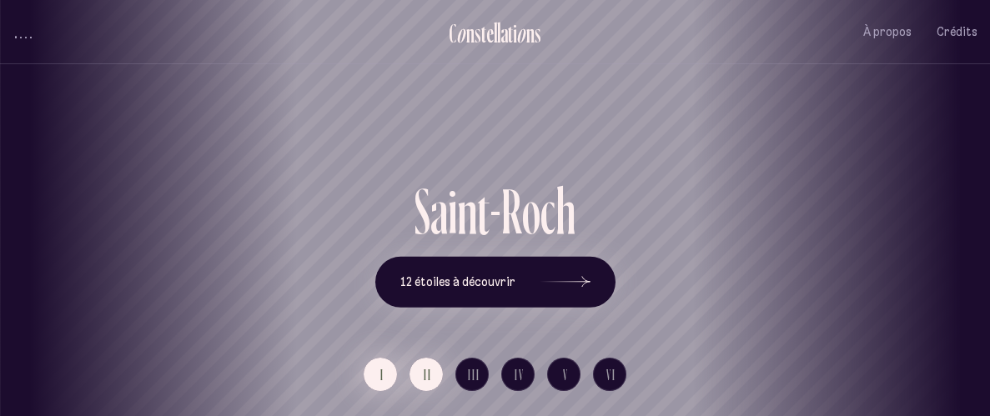
click at [382, 377] on span "I" at bounding box center [382, 375] width 4 height 14
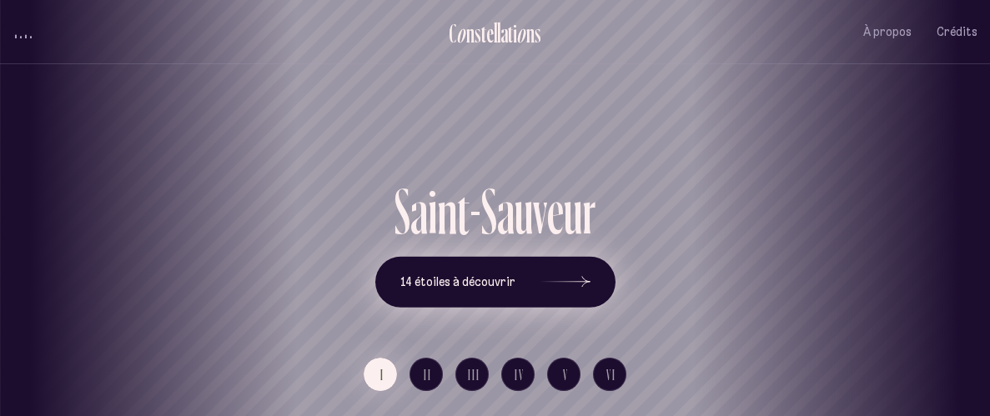
click at [422, 285] on span "14 étoiles à découvrir" at bounding box center [457, 282] width 115 height 14
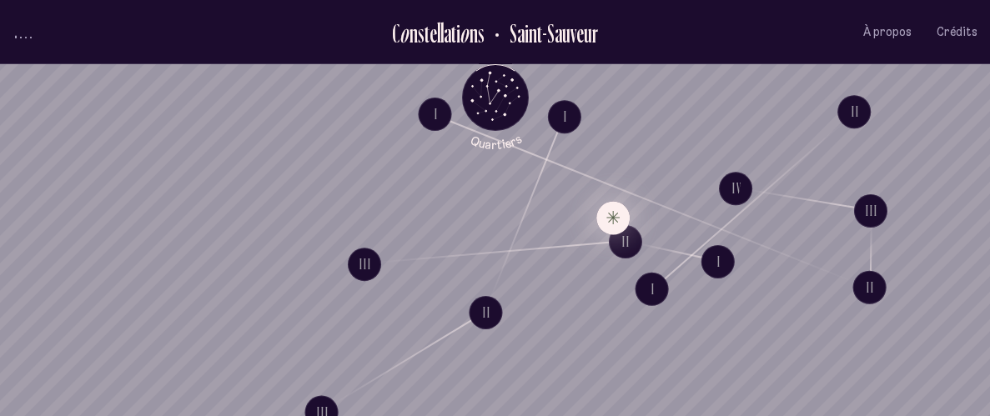
click at [604, 219] on button "Explore Étoile solitaire III" at bounding box center [613, 217] width 33 height 33
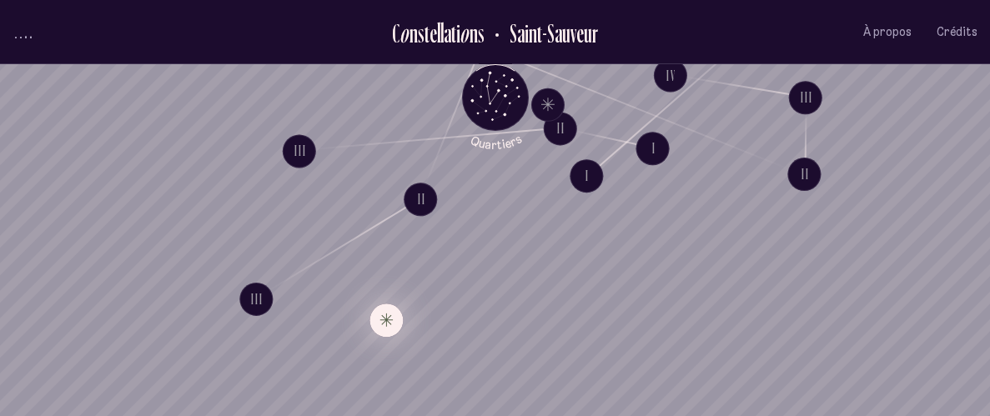
click at [384, 330] on button "Explore Étoile solitaire IV" at bounding box center [386, 320] width 33 height 33
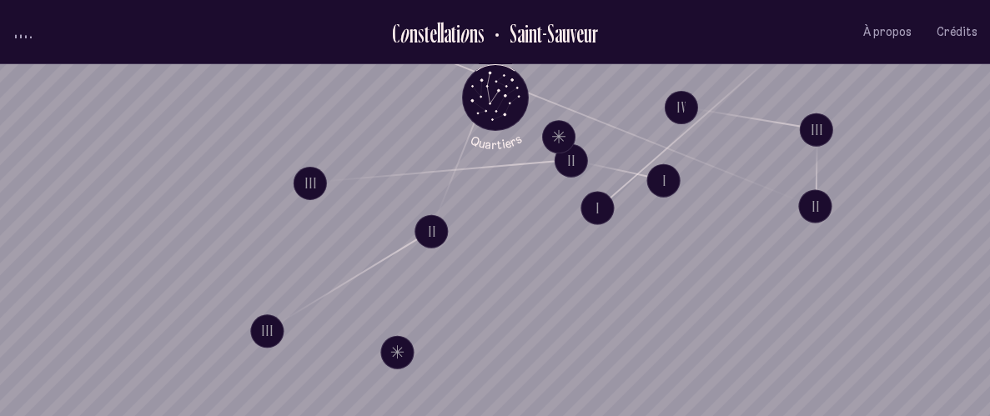
click at [536, 34] on h2 "Saint-Sauveur" at bounding box center [547, 33] width 101 height 28
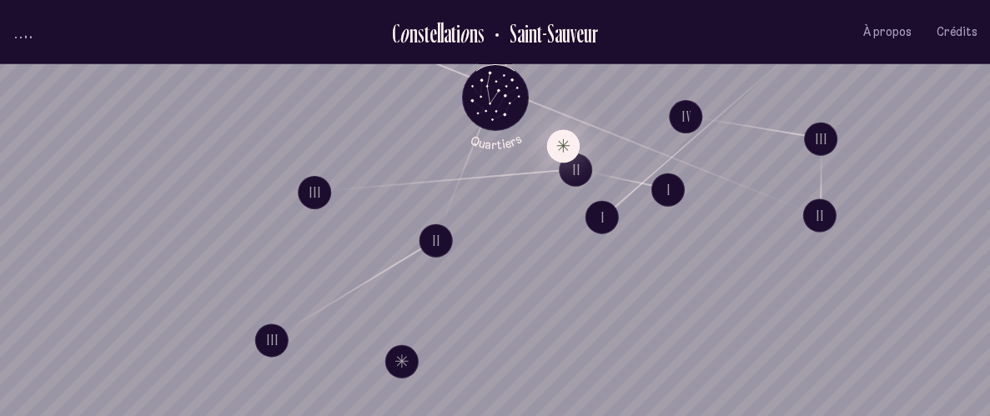
click at [572, 142] on button "Explore Étoile solitaire III" at bounding box center [562, 145] width 33 height 33
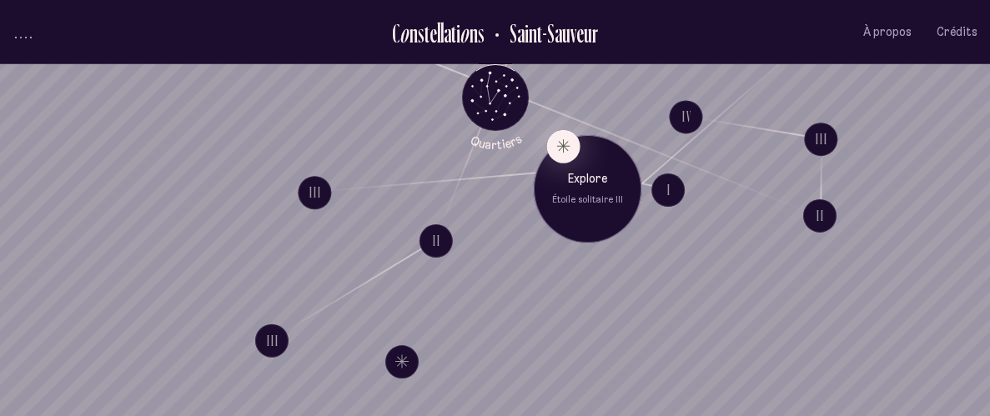
click at [609, 196] on p "Étoile solitaire III" at bounding box center [587, 200] width 83 height 13
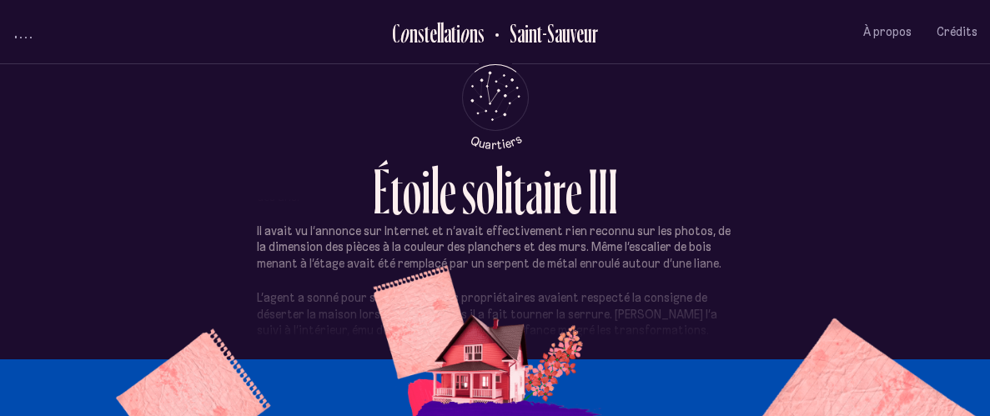
scroll to position [88, 0]
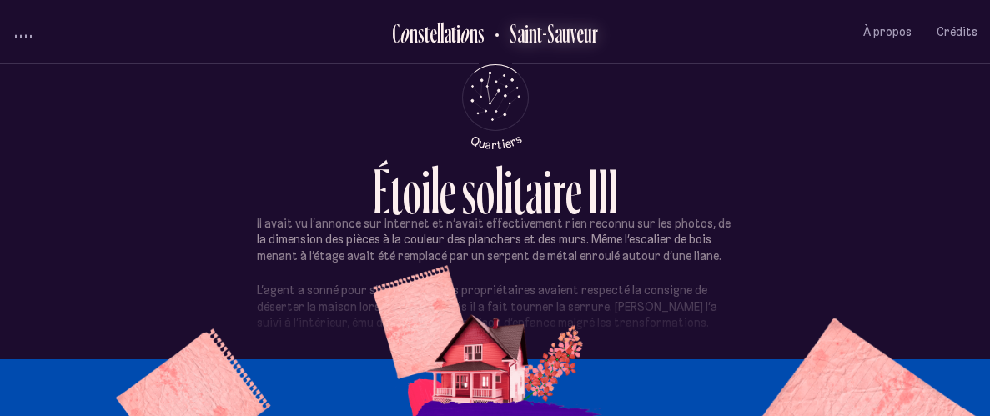
click at [531, 36] on h2 "Saint-Sauveur" at bounding box center [547, 33] width 101 height 28
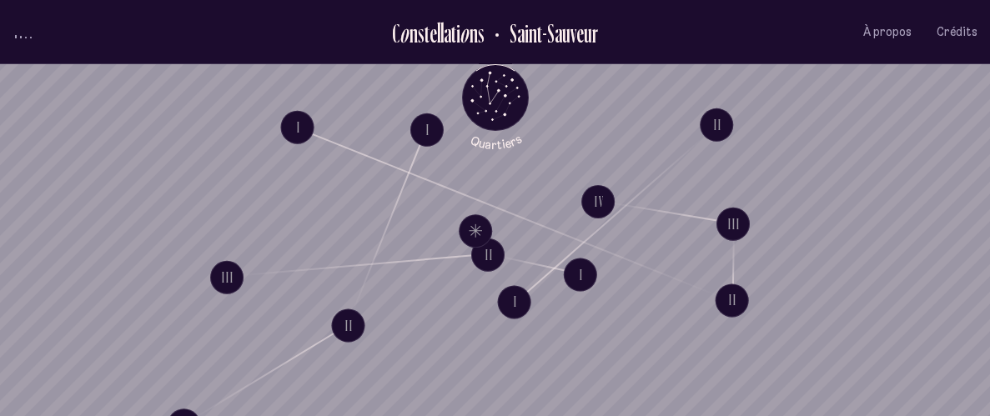
click at [541, 26] on h2 "Saint-Sauveur" at bounding box center [547, 33] width 101 height 28
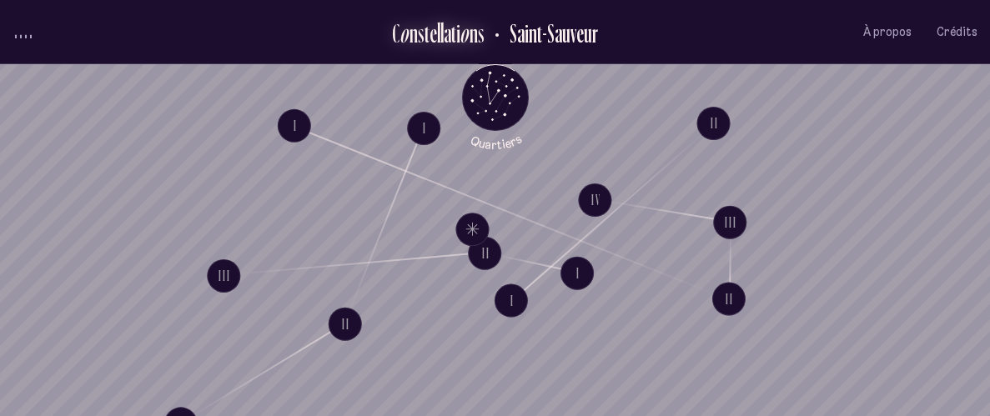
click at [441, 33] on div "l" at bounding box center [442, 33] width 3 height 28
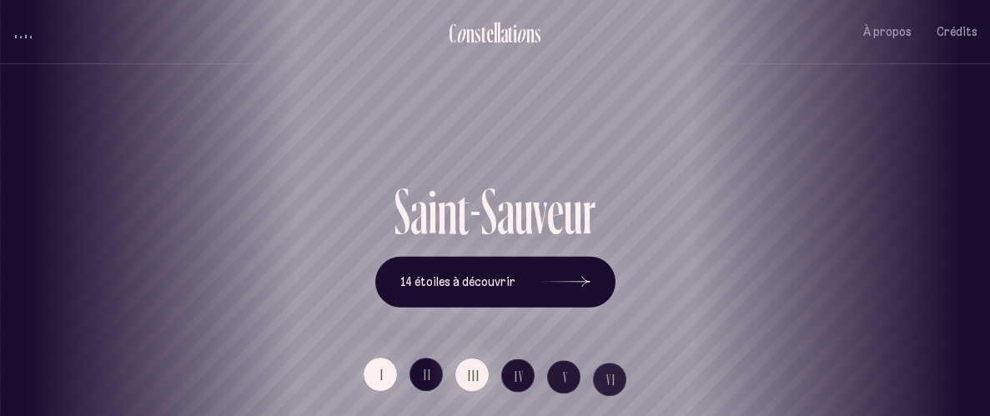
click at [476, 380] on span "III" at bounding box center [474, 375] width 13 height 14
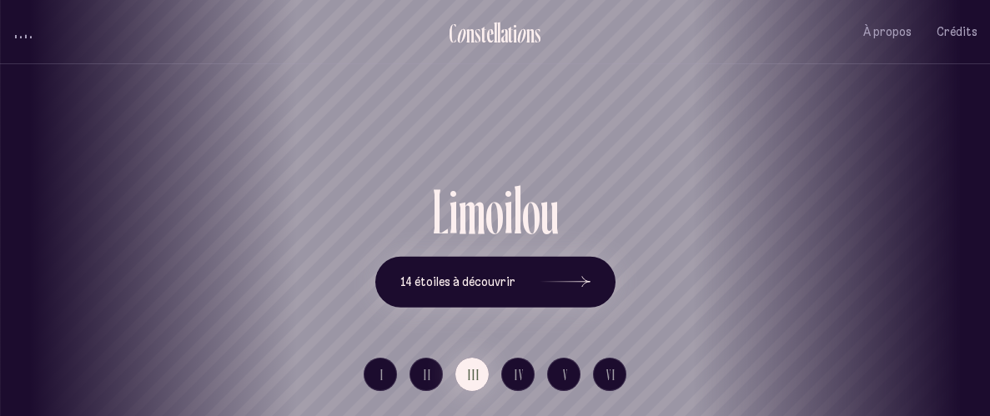
click at [571, 380] on div "[GEOGRAPHIC_DATA] [GEOGRAPHIC_DATA] [GEOGRAPHIC_DATA][PERSON_NAME][GEOGRAPHIC_D…" at bounding box center [495, 208] width 990 height 416
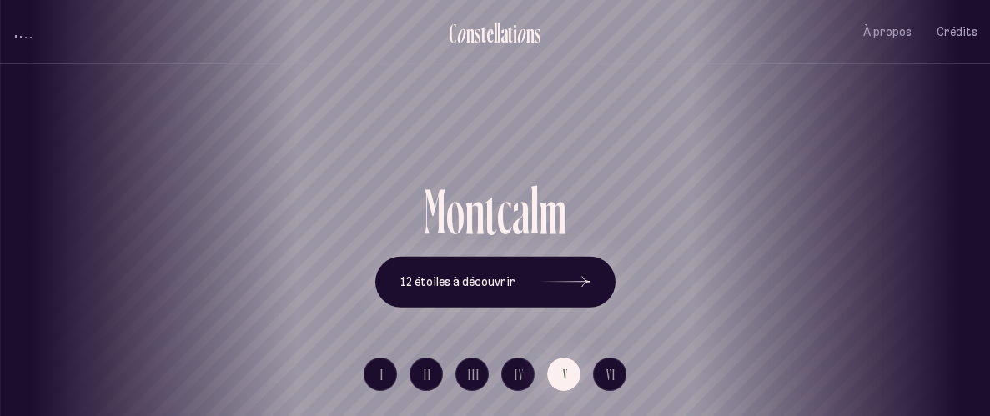
click at [608, 387] on div "[GEOGRAPHIC_DATA] [GEOGRAPHIC_DATA] [GEOGRAPHIC_DATA][PERSON_NAME][GEOGRAPHIC_D…" at bounding box center [495, 208] width 990 height 416
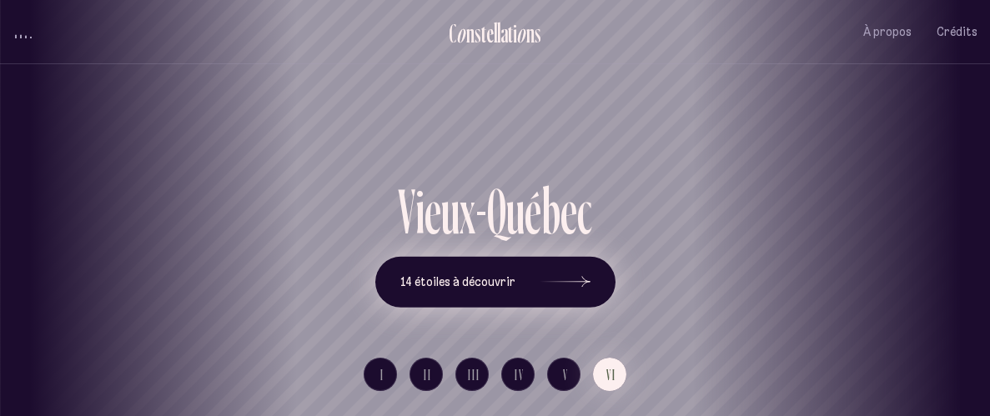
click at [578, 287] on icon at bounding box center [566, 281] width 50 height 125
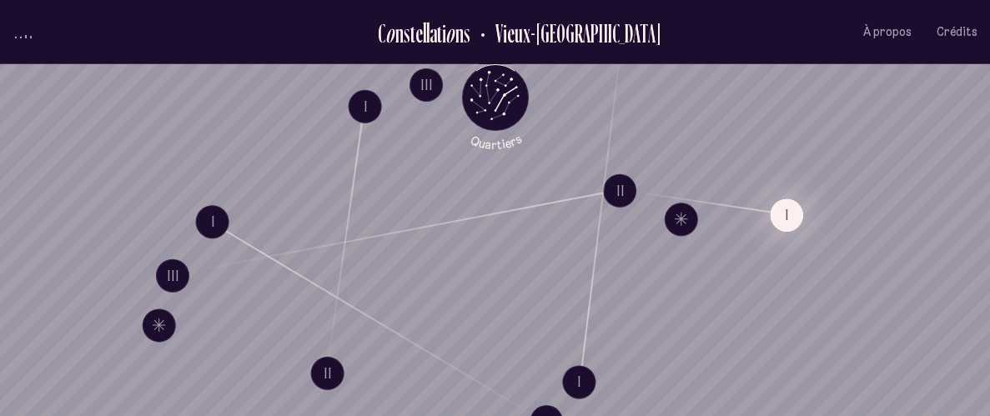
click at [790, 228] on button "I" at bounding box center [786, 215] width 33 height 33
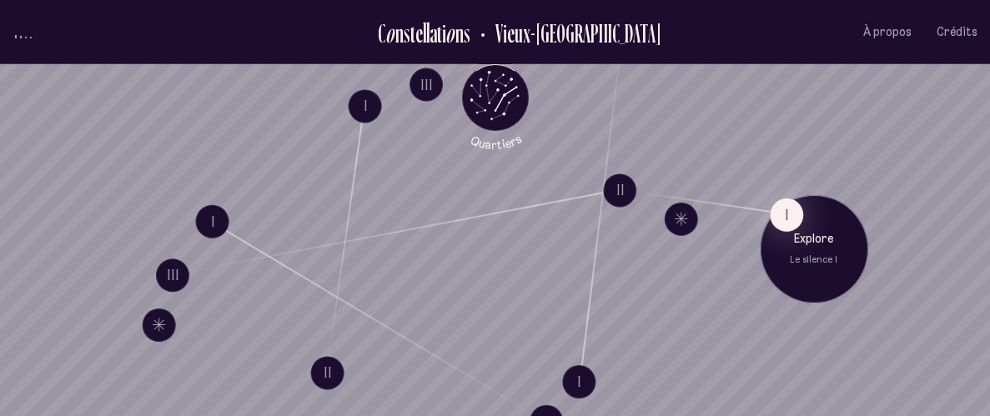
click at [809, 255] on p "Le silence I" at bounding box center [814, 260] width 83 height 13
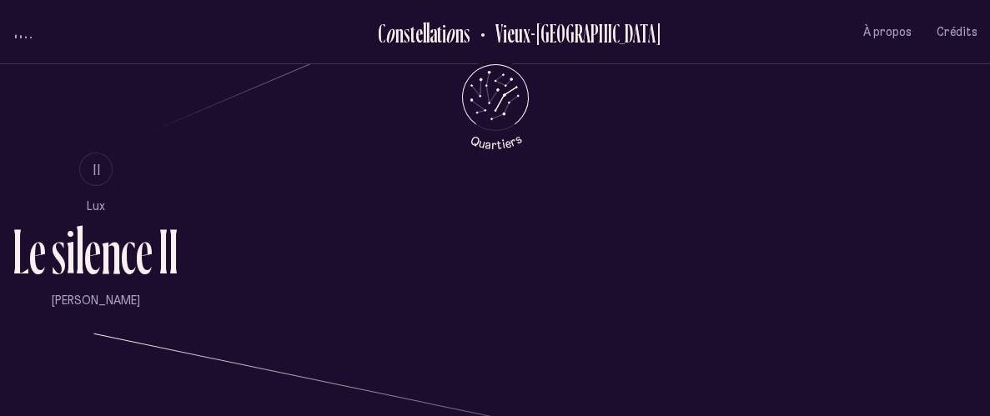
scroll to position [896, 0]
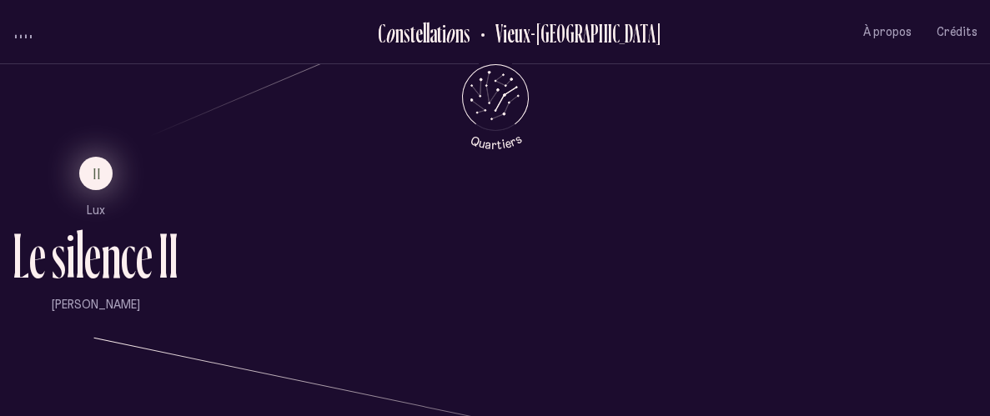
click at [88, 182] on button "II" at bounding box center [95, 173] width 33 height 33
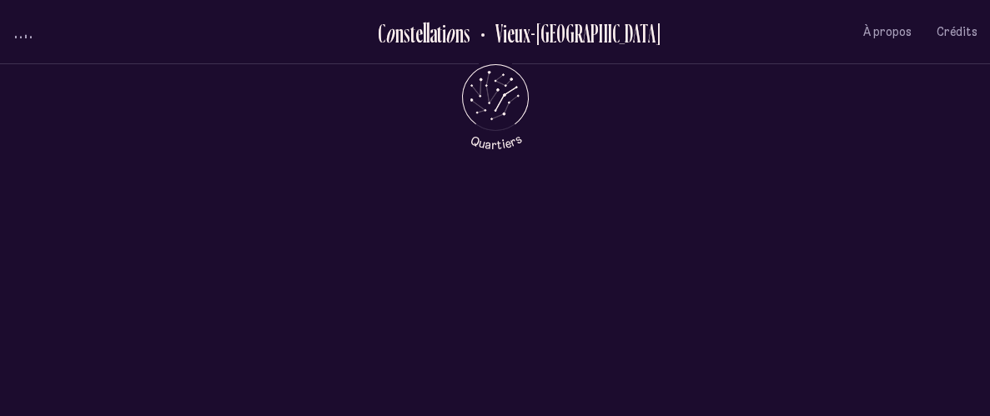
scroll to position [0, 0]
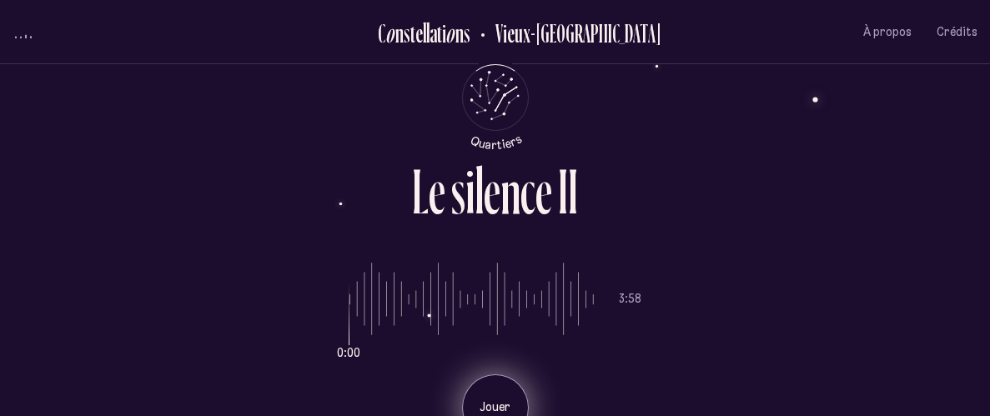
click at [511, 400] on p "Jouer" at bounding box center [496, 408] width 42 height 17
click at [426, 28] on div "l" at bounding box center [424, 33] width 3 height 28
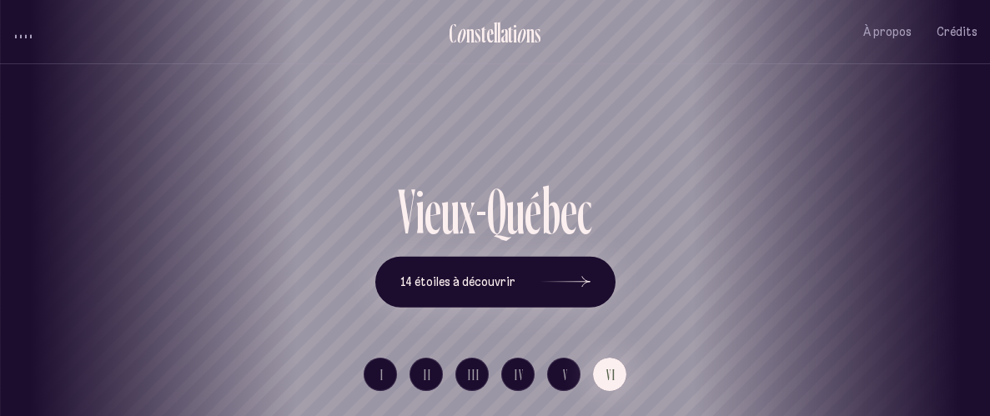
click at [373, 381] on div "[GEOGRAPHIC_DATA] [GEOGRAPHIC_DATA] [GEOGRAPHIC_DATA][PERSON_NAME][GEOGRAPHIC_D…" at bounding box center [495, 208] width 990 height 416
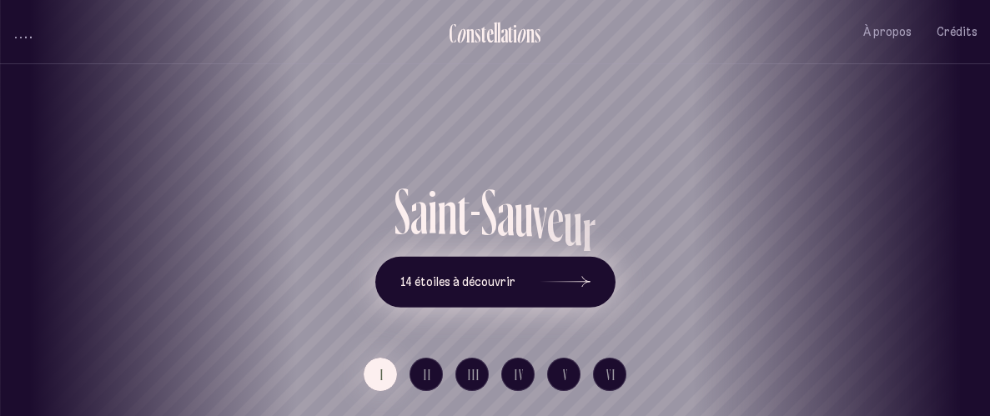
click at [465, 285] on span "14 étoiles à découvrir" at bounding box center [457, 282] width 115 height 14
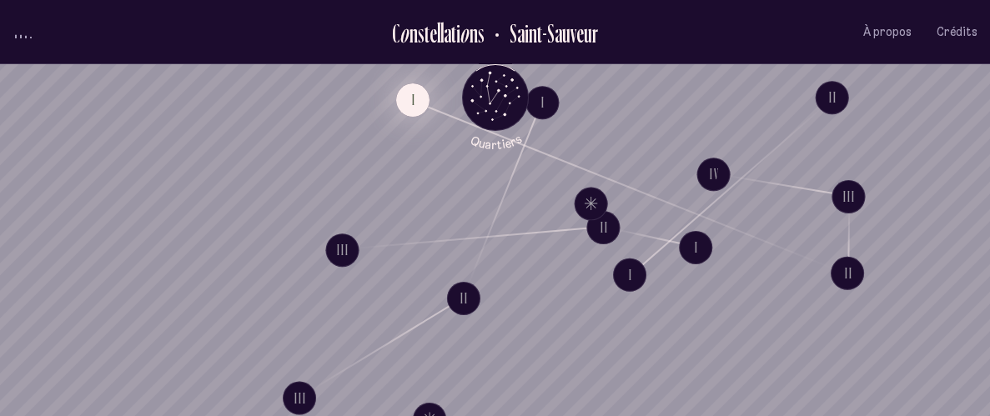
click at [420, 101] on button "I" at bounding box center [411, 99] width 33 height 33
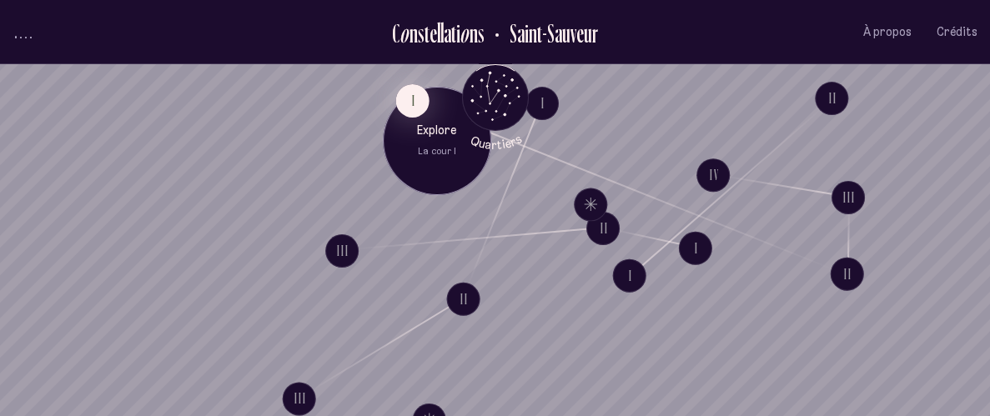
click at [456, 179] on div "Explore La cour I" at bounding box center [437, 140] width 108 height 108
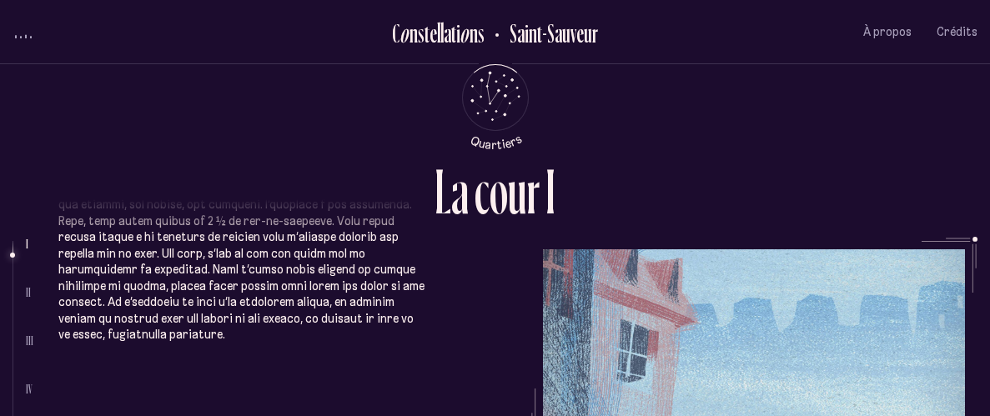
scroll to position [150, 0]
click at [773, 254] on ul "Complètement sous le charme, elle avait signé le bail sur-le-champ et ce havre …" at bounding box center [517, 341] width 919 height 209
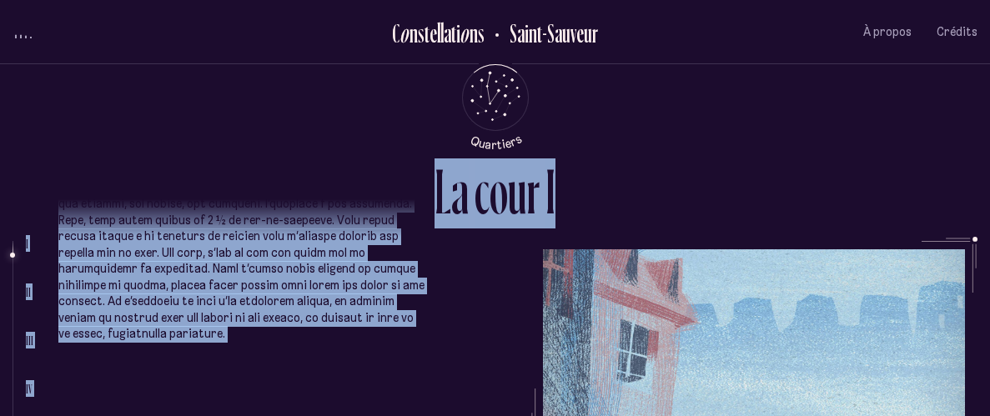
click at [397, 350] on li at bounding box center [242, 254] width 369 height 460
click at [404, 363] on li at bounding box center [242, 254] width 369 height 460
click at [471, 300] on ul "Complètement sous le charme, elle avait signé le bail sur-le-champ et ce havre …" at bounding box center [517, 341] width 919 height 209
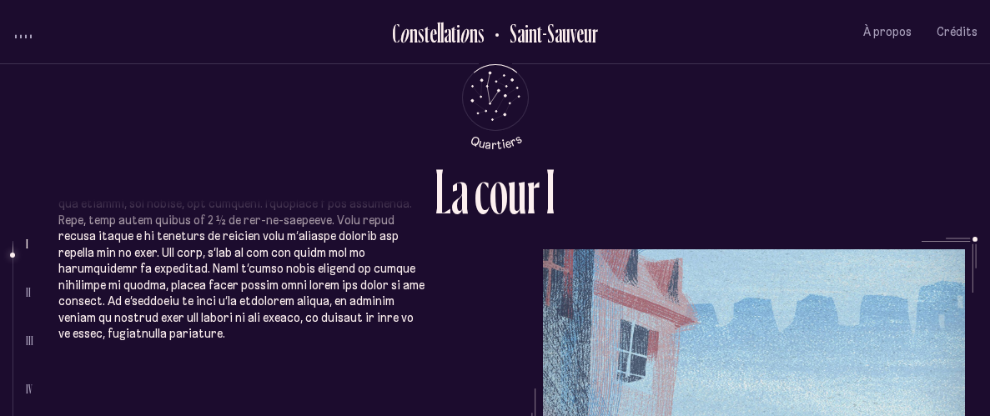
click at [515, 332] on ul "Complètement sous le charme, elle avait signé le bail sur-le-champ et ce havre …" at bounding box center [517, 341] width 919 height 209
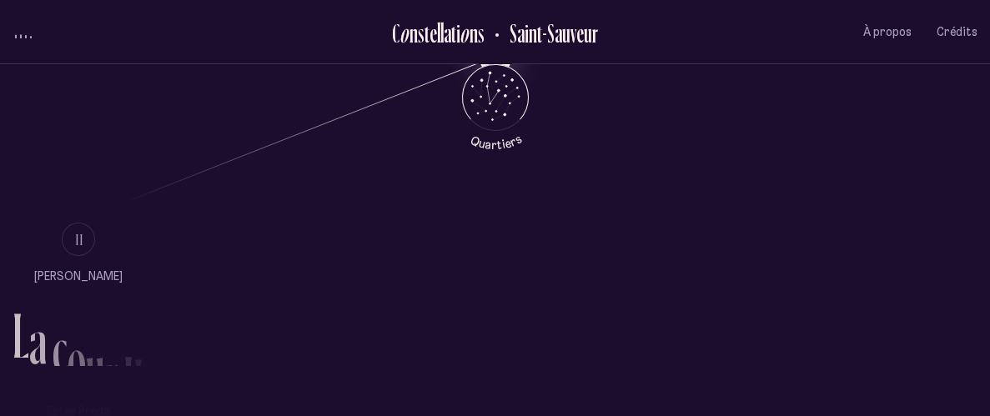
scroll to position [848, 0]
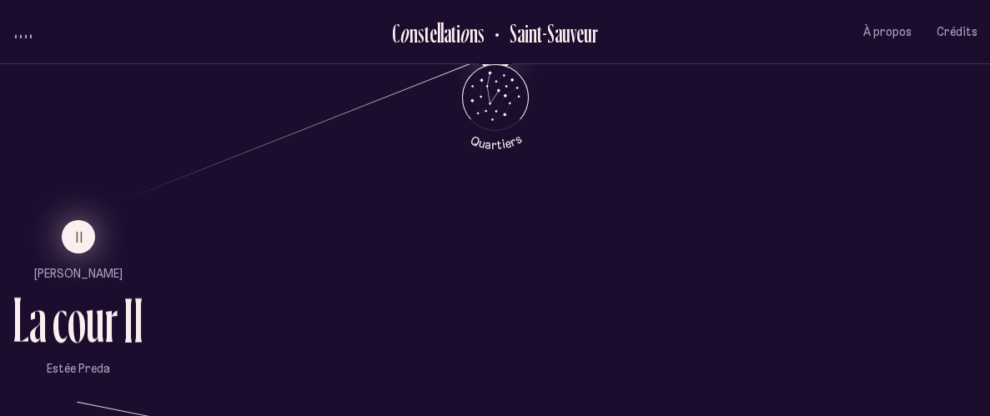
click at [83, 230] on span "II" at bounding box center [80, 237] width 8 height 14
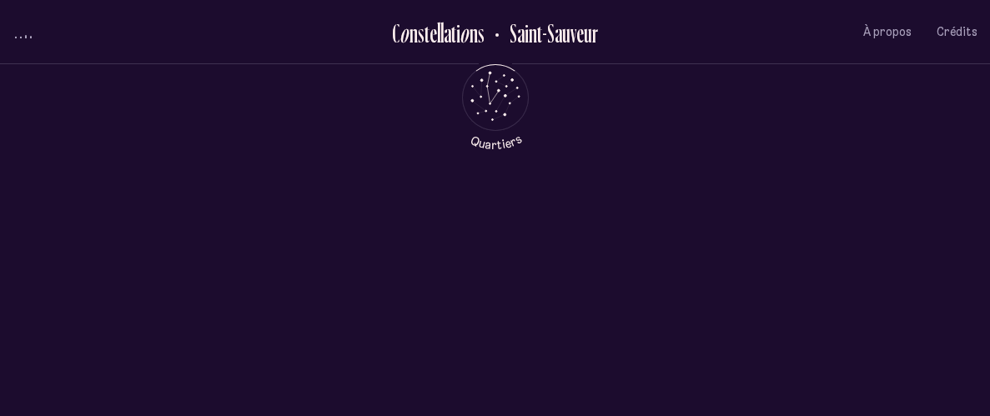
scroll to position [0, 0]
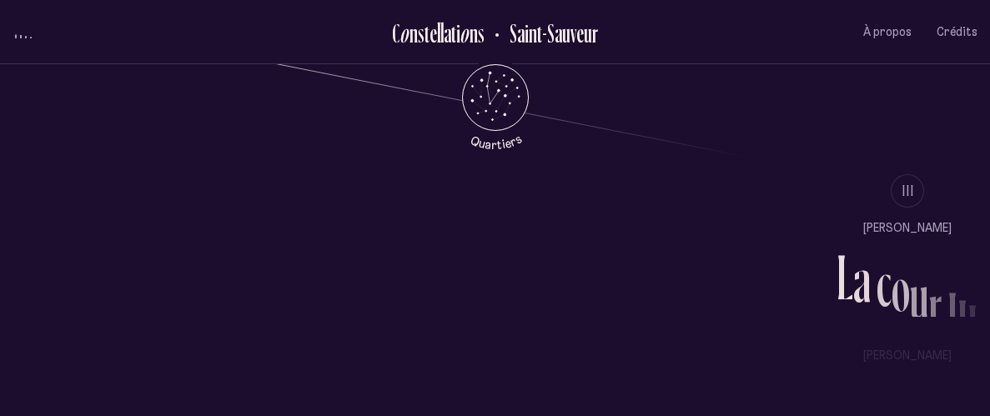
scroll to position [1218, 0]
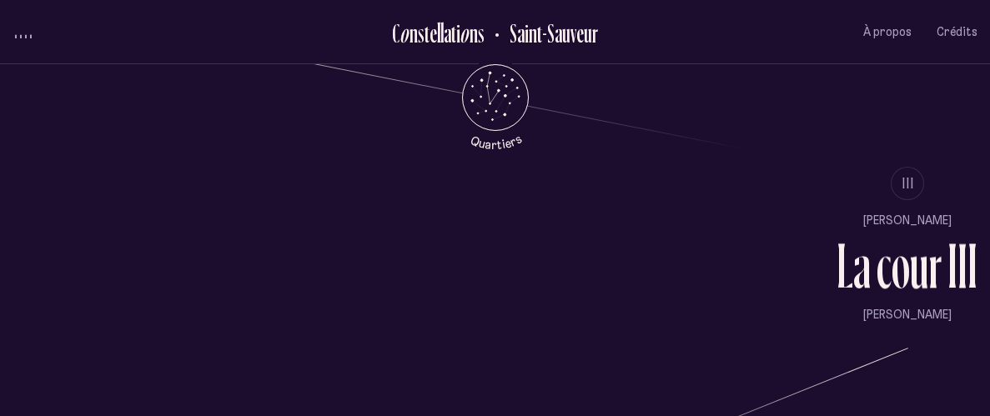
click at [904, 207] on ul "III [PERSON_NAME] L a c o u r I I I [PERSON_NAME]" at bounding box center [907, 245] width 141 height 157
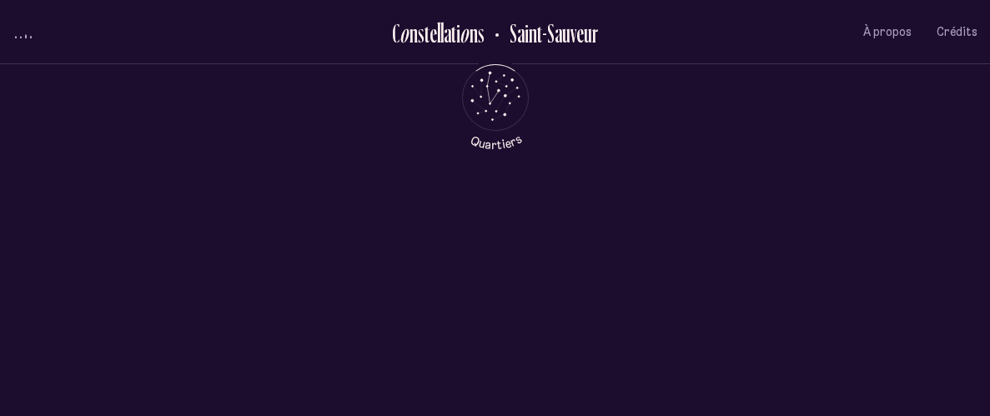
scroll to position [0, 0]
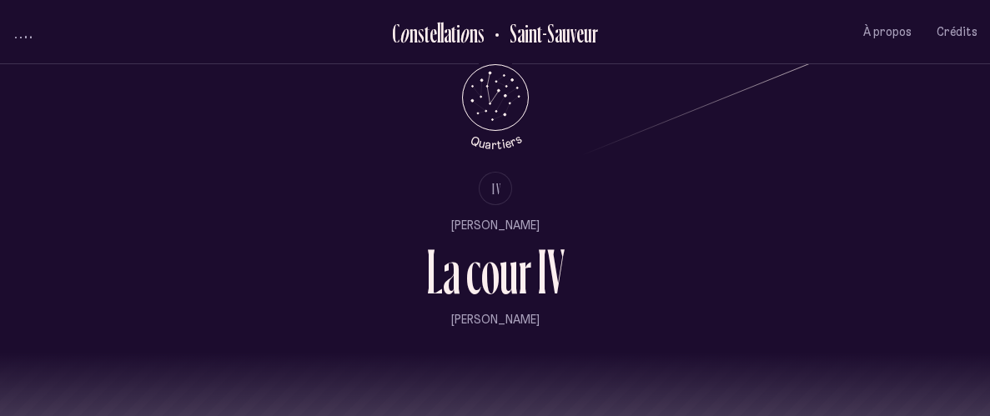
scroll to position [1541, 0]
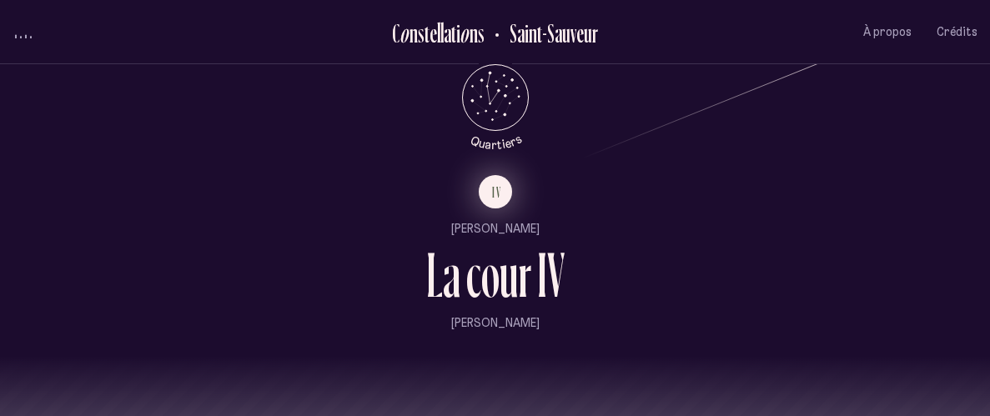
click at [481, 182] on button "IV" at bounding box center [495, 191] width 33 height 33
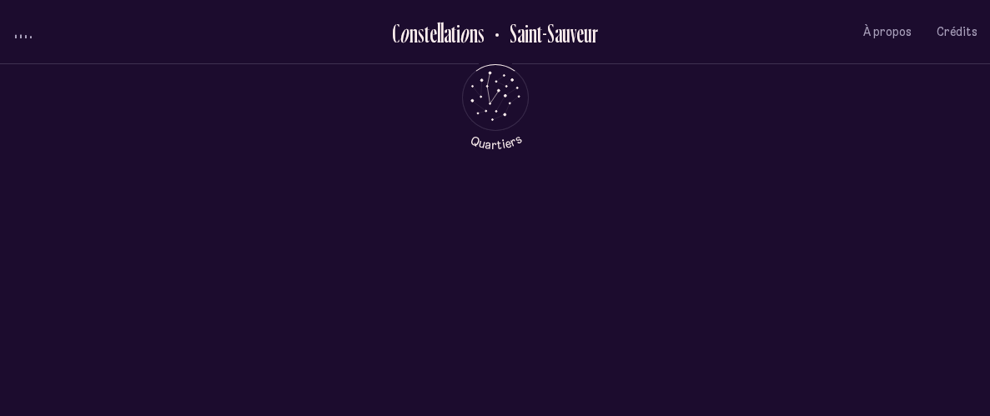
scroll to position [0, 0]
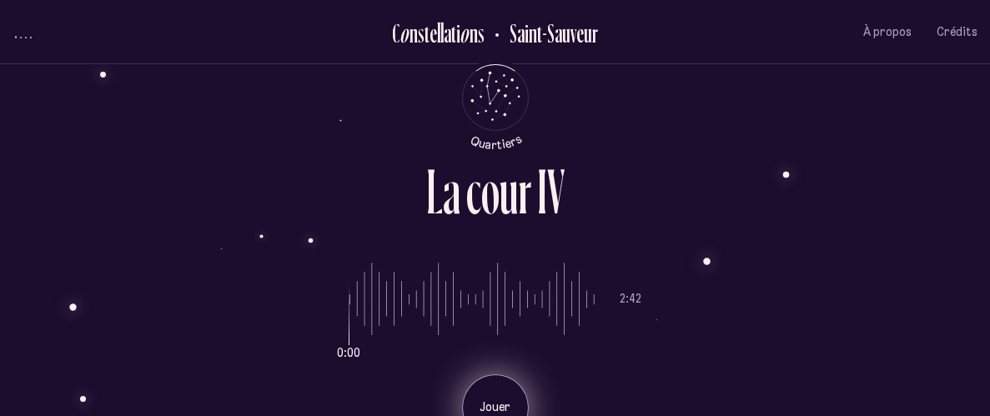
click at [493, 410] on p "Jouer" at bounding box center [496, 408] width 42 height 17
click at [552, 44] on h2 "Saint-Sauveur" at bounding box center [547, 33] width 101 height 28
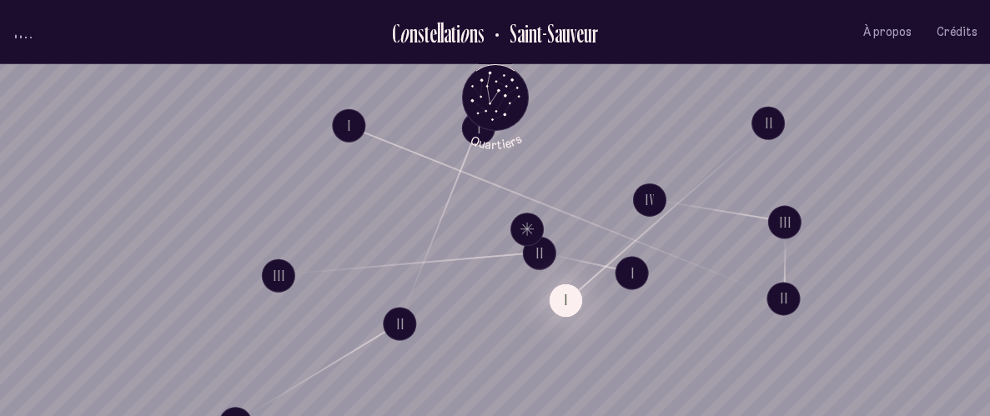
click at [562, 308] on button "I" at bounding box center [565, 300] width 33 height 33
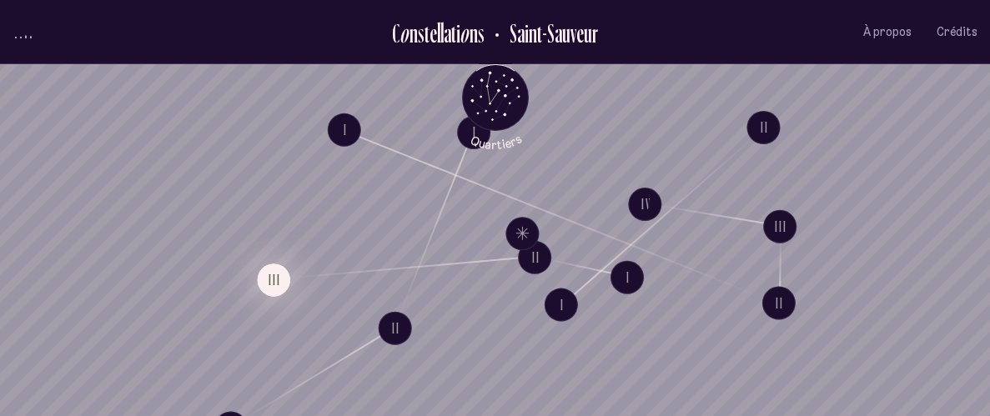
click at [265, 290] on button "III" at bounding box center [273, 279] width 33 height 33
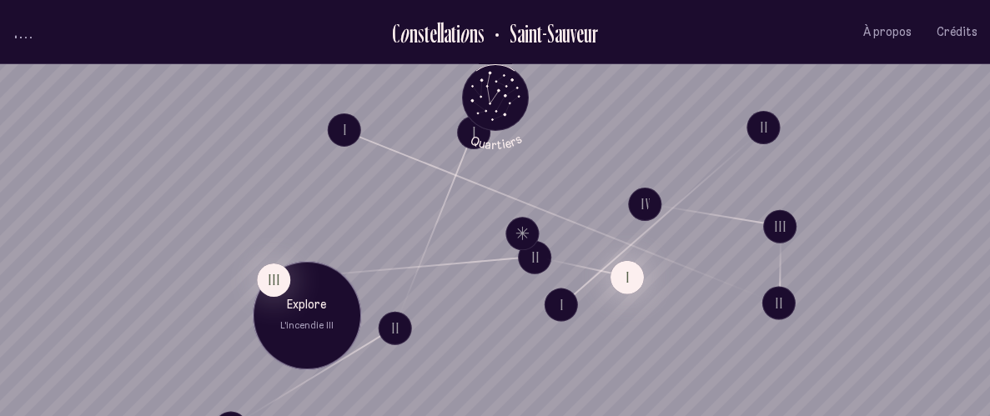
click at [627, 276] on button "I" at bounding box center [627, 276] width 33 height 33
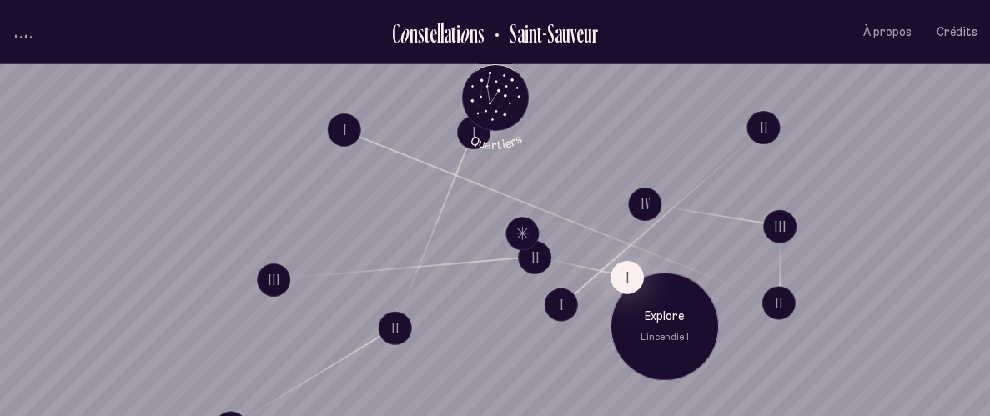
click at [647, 335] on p "L'incendie I" at bounding box center [664, 337] width 83 height 13
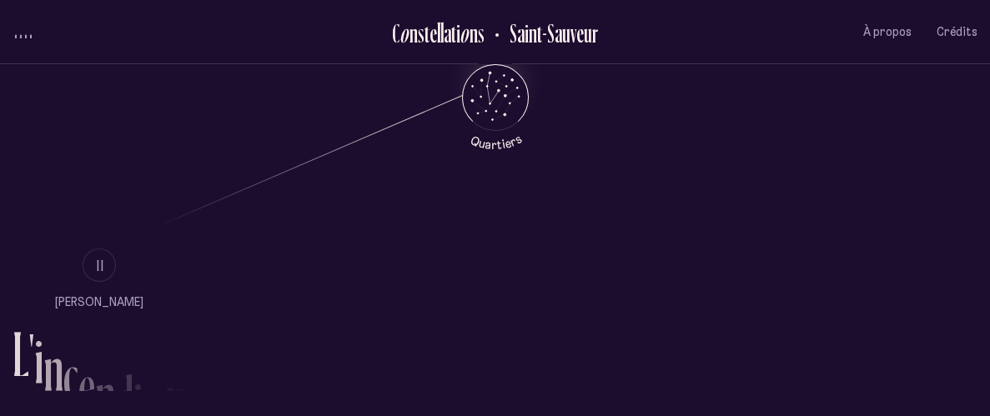
scroll to position [808, 0]
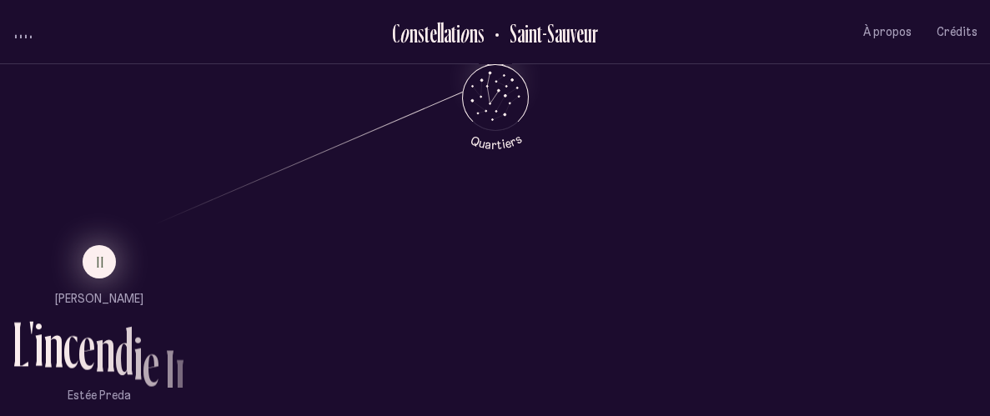
click at [106, 272] on button "II" at bounding box center [99, 261] width 33 height 33
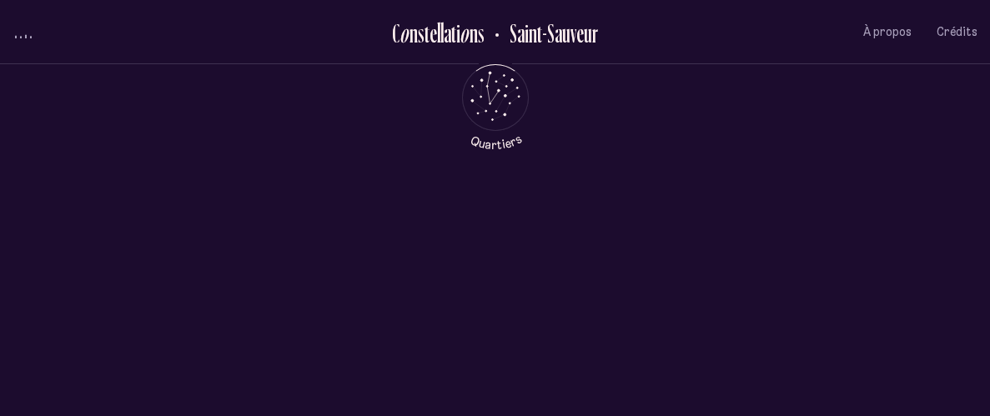
scroll to position [0, 0]
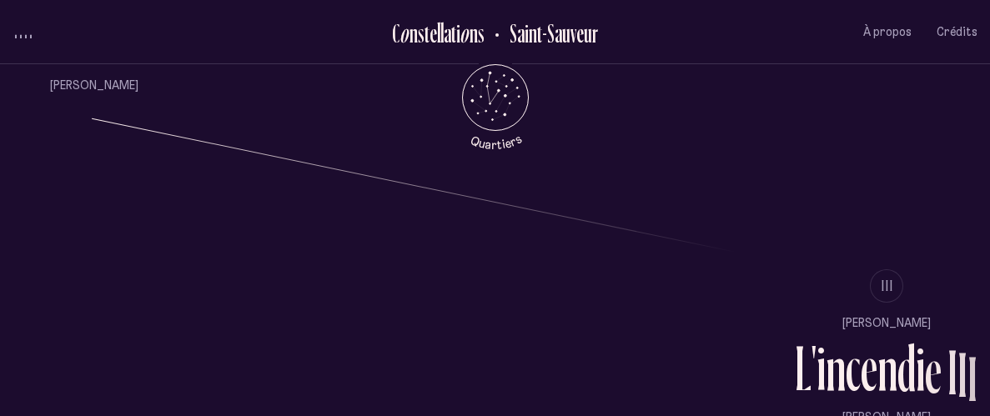
click at [907, 305] on ul "III [PERSON_NAME] L ' i n c e n d i e I I I [PERSON_NAME]" at bounding box center [886, 347] width 183 height 157
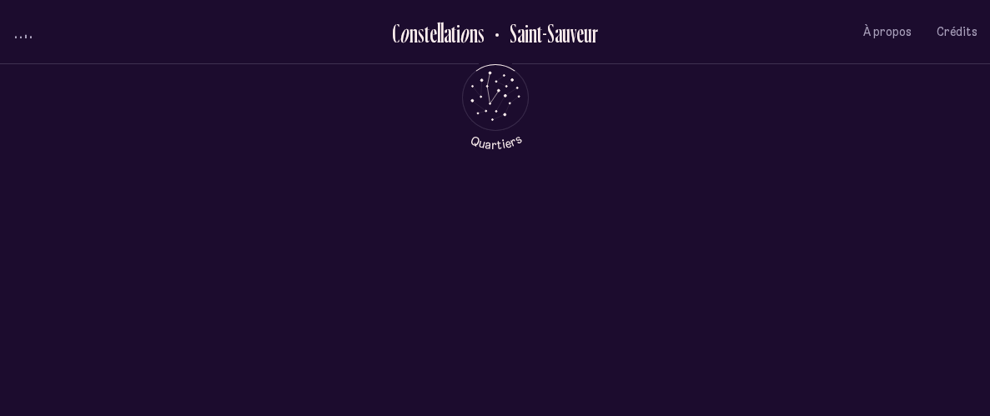
scroll to position [0, 0]
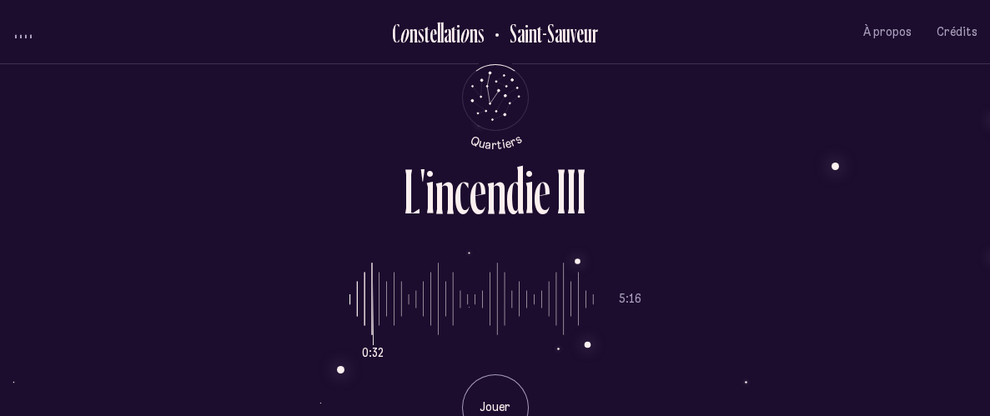
type input "*"
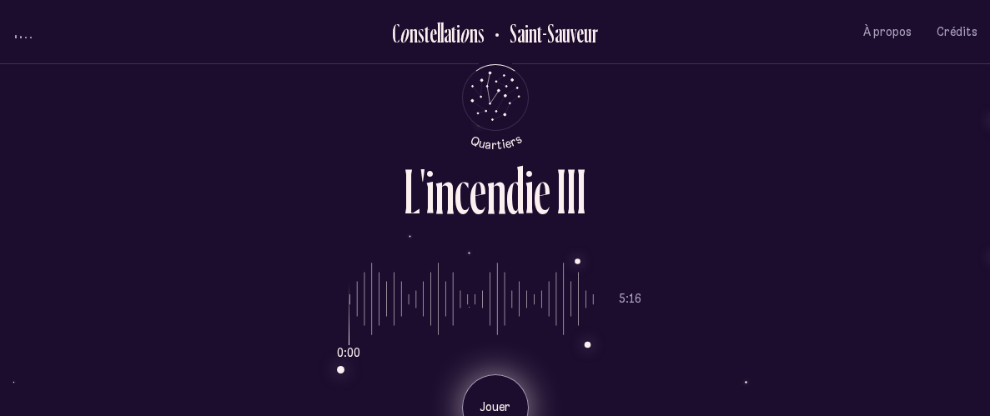
click at [511, 395] on div "Jouer" at bounding box center [495, 408] width 67 height 67
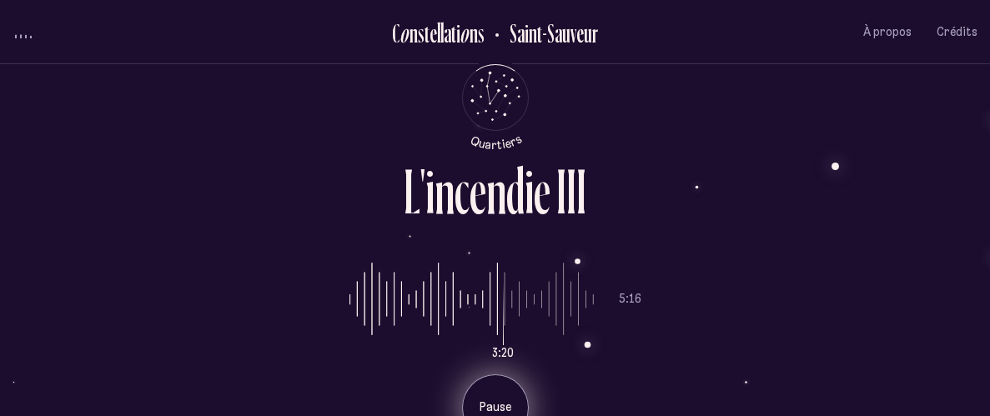
click at [479, 398] on div "Pause" at bounding box center [495, 408] width 67 height 67
